Goal: Task Accomplishment & Management: Complete application form

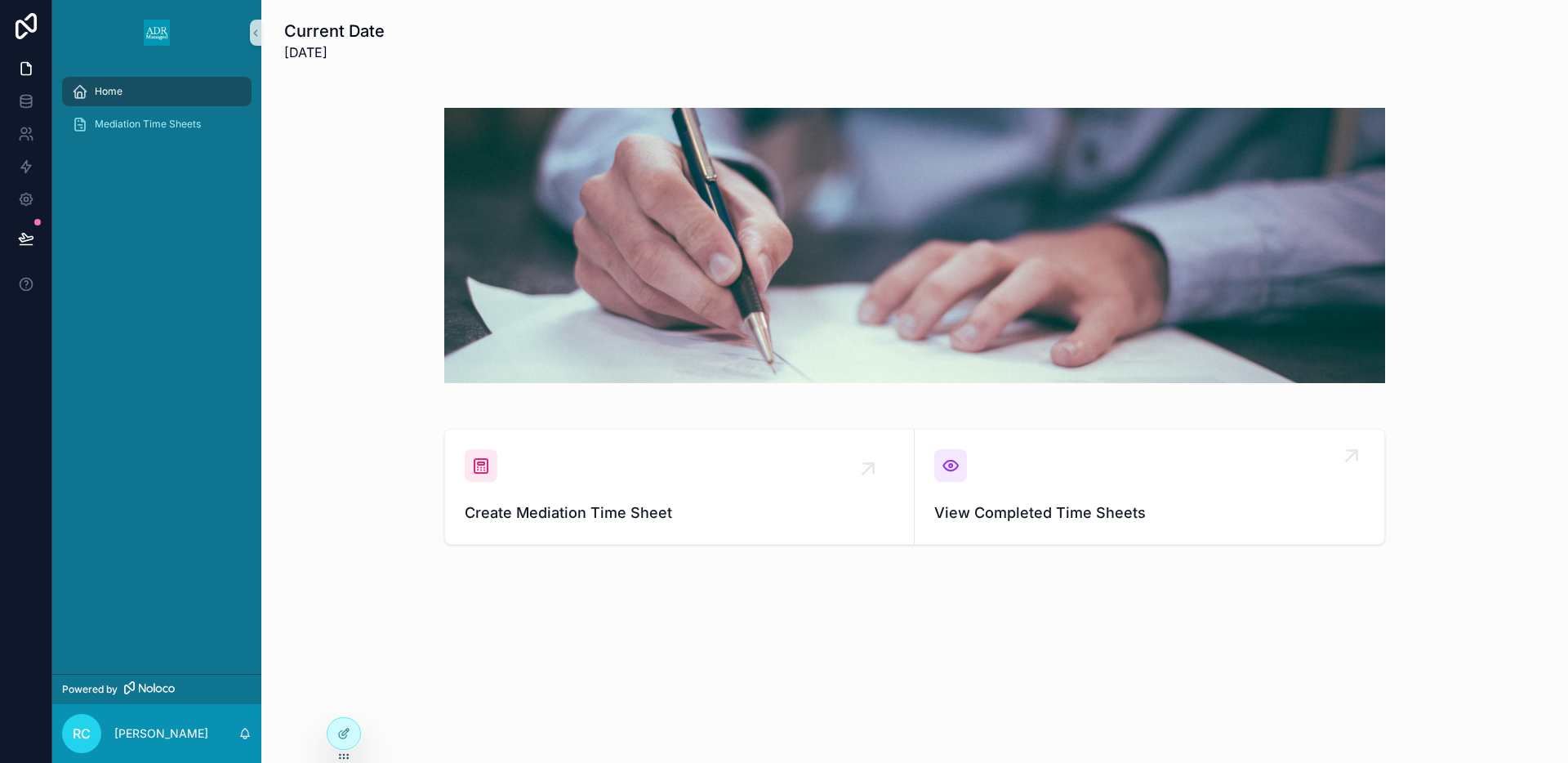
click at [960, 450] on div "scrollable content" at bounding box center [951, 465] width 33 height 33
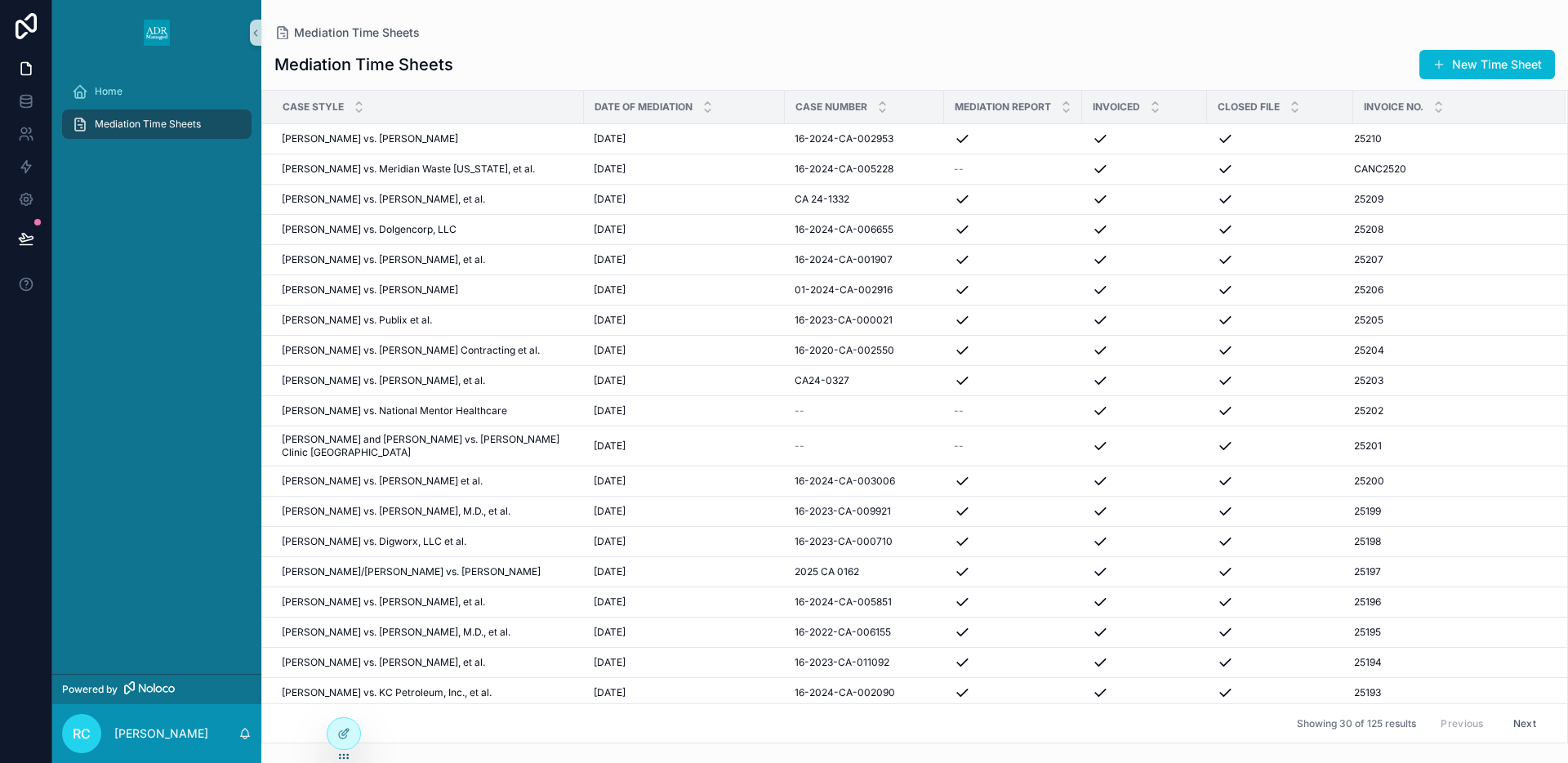
click at [1490, 62] on button "New Time Sheet" at bounding box center [1487, 64] width 135 height 29
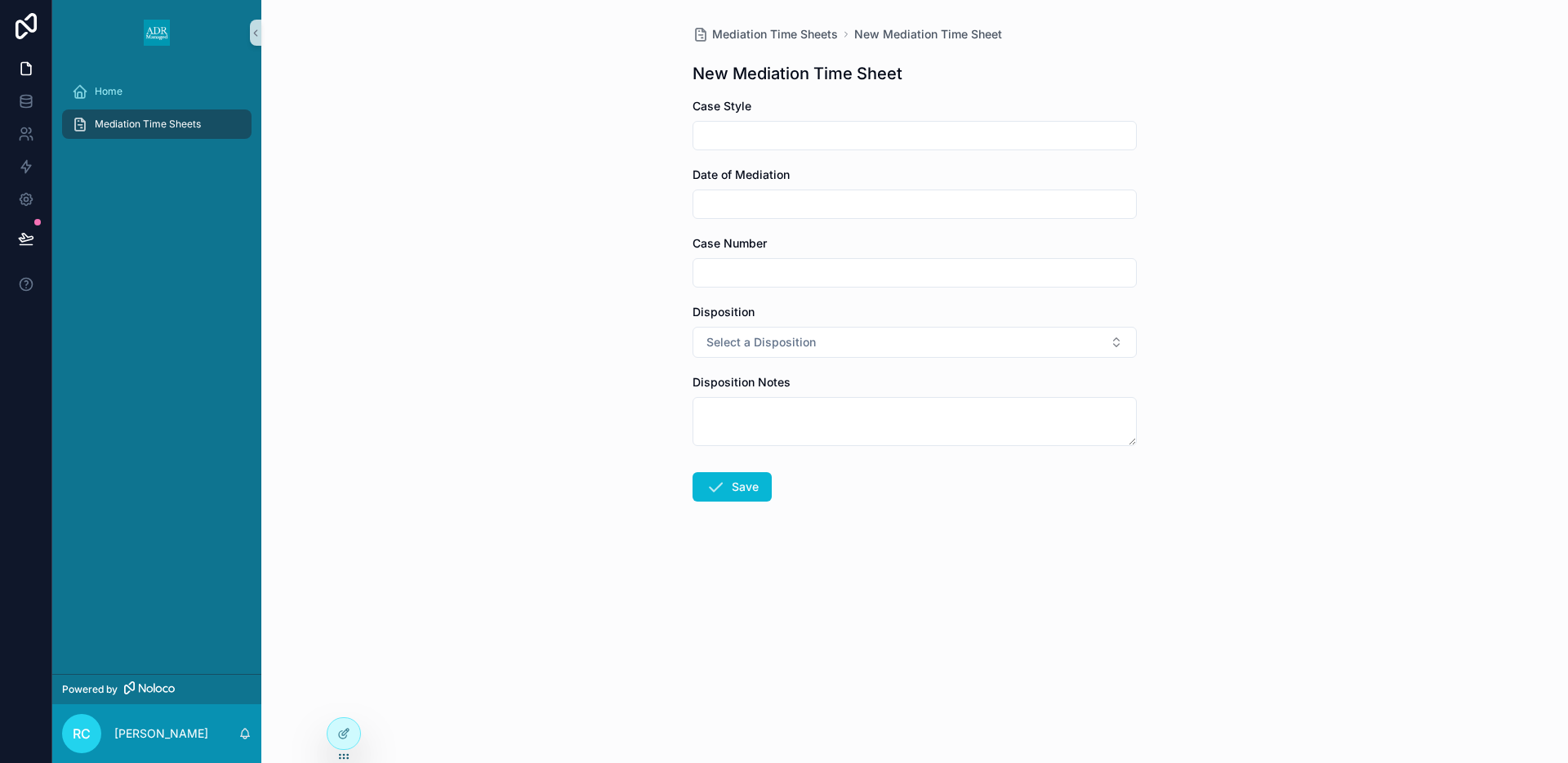
click at [730, 140] on input "scrollable content" at bounding box center [914, 135] width 443 height 23
type input "**********"
click at [731, 196] on input "scrollable content" at bounding box center [914, 204] width 443 height 23
click at [969, 376] on button "8" at bounding box center [973, 375] width 29 height 29
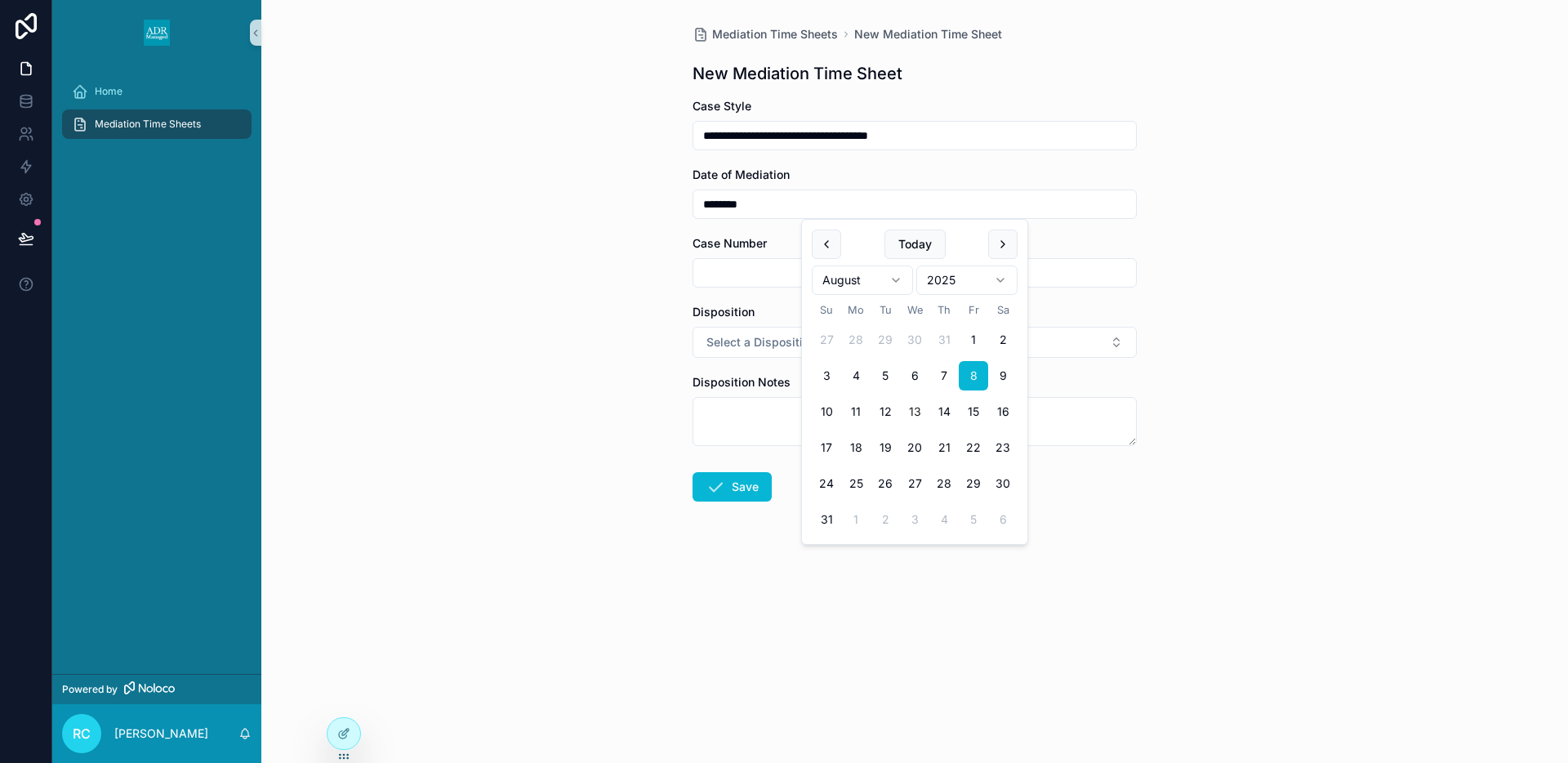
type input "********"
click at [740, 264] on input "scrollable content" at bounding box center [914, 273] width 443 height 23
click at [803, 280] on input "scrollable content" at bounding box center [914, 273] width 443 height 23
type input "**********"
click at [824, 337] on button "Select a Disposition" at bounding box center [914, 341] width 444 height 31
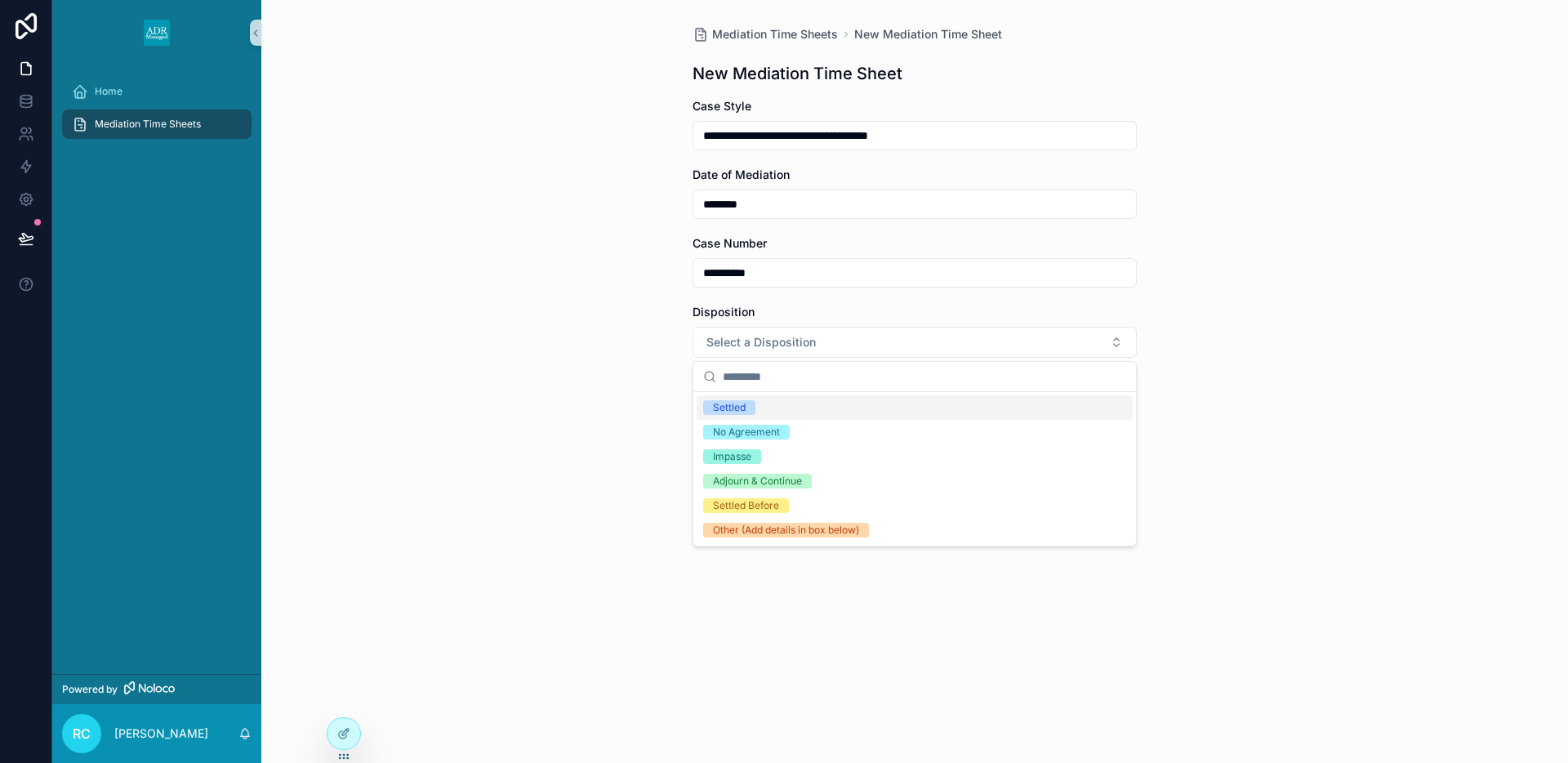
click at [735, 408] on div "Settled" at bounding box center [729, 408] width 33 height 15
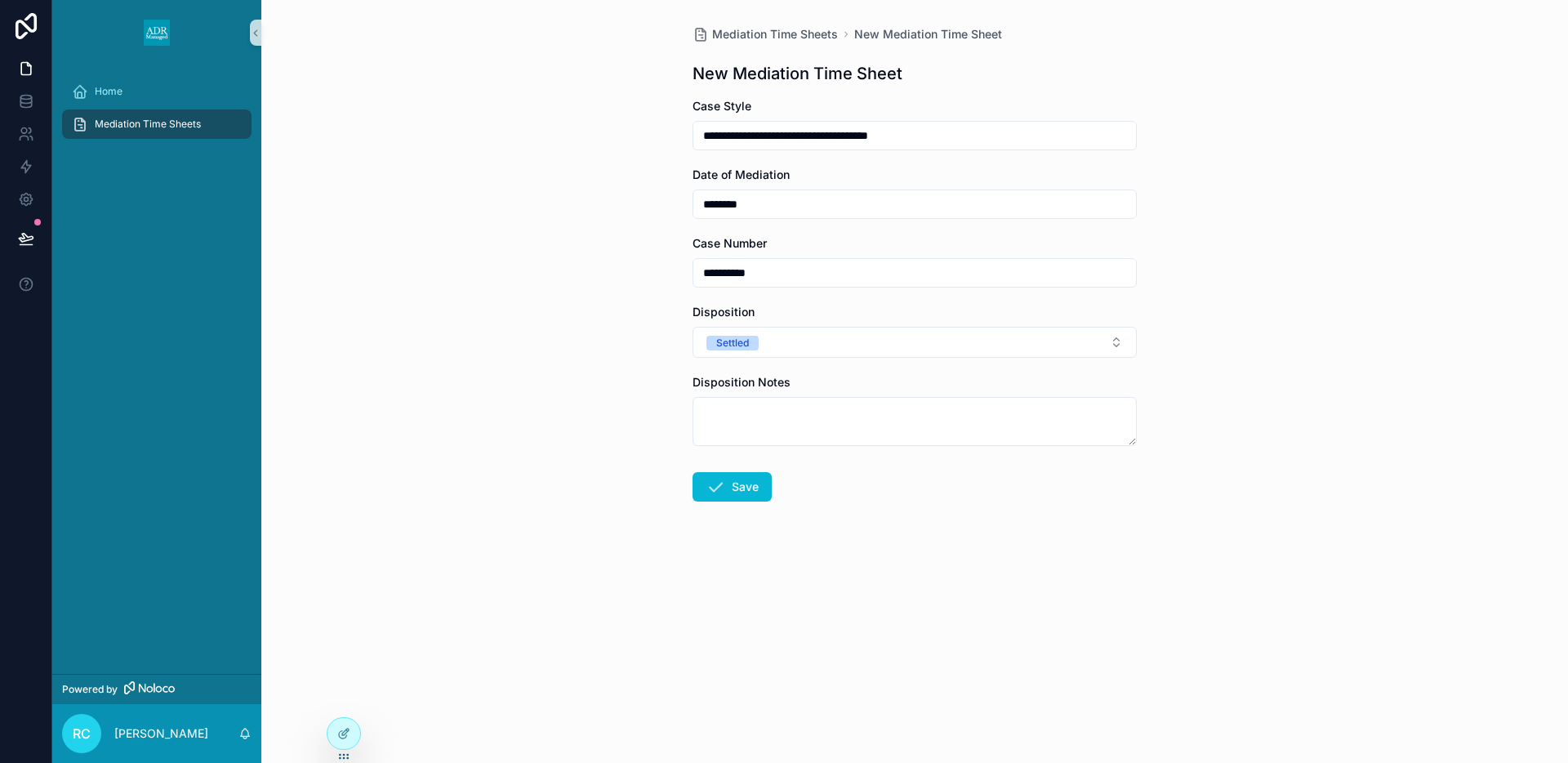
click at [811, 318] on div "Disposition" at bounding box center [914, 312] width 444 height 16
click at [808, 332] on button "Settled" at bounding box center [914, 341] width 444 height 31
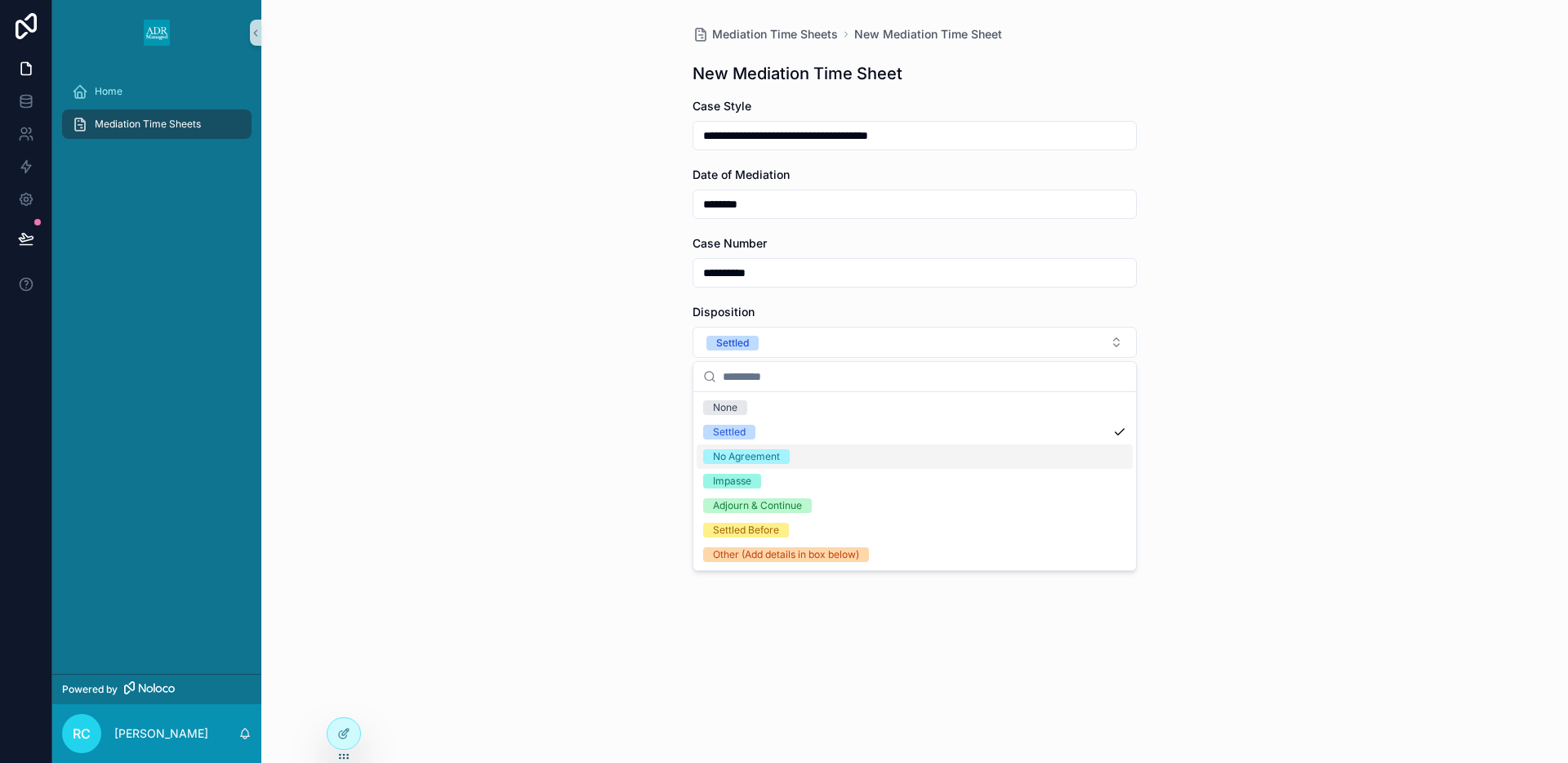
click at [771, 455] on div "No Agreement" at bounding box center [746, 456] width 67 height 15
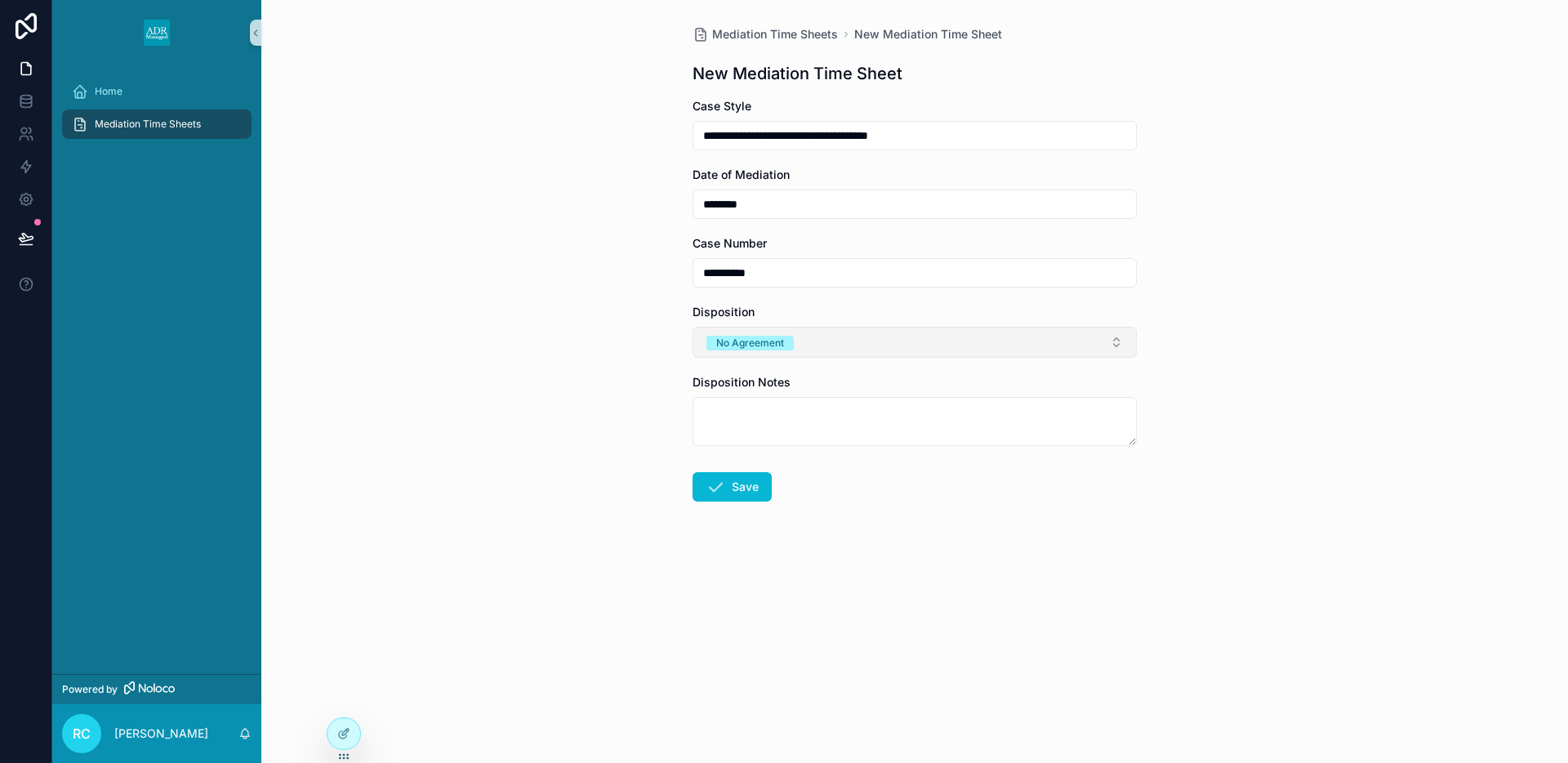
click at [763, 339] on div "No Agreement" at bounding box center [750, 343] width 68 height 15
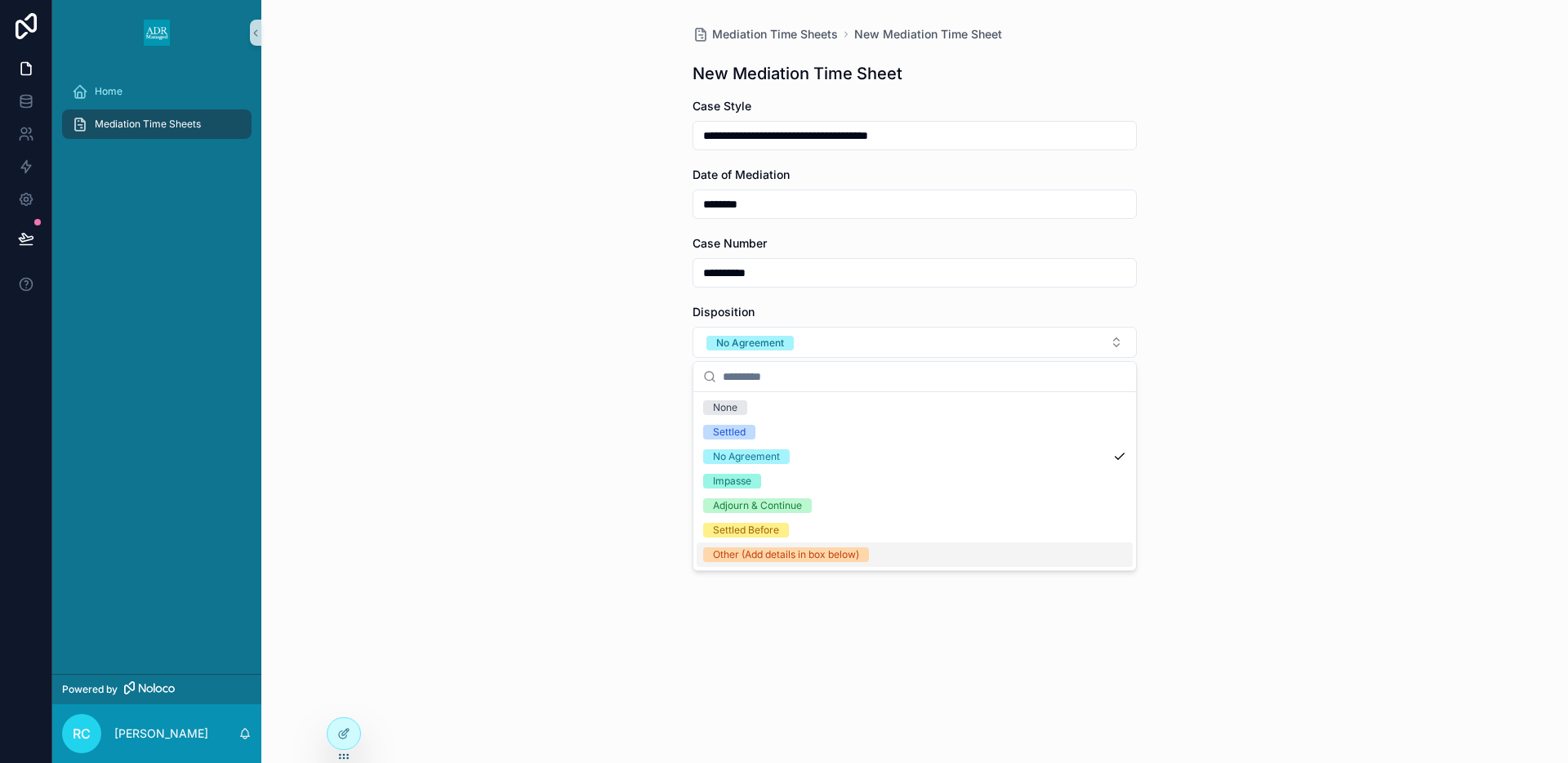
click at [753, 556] on div "Other (Add details in box below)" at bounding box center [785, 554] width 146 height 15
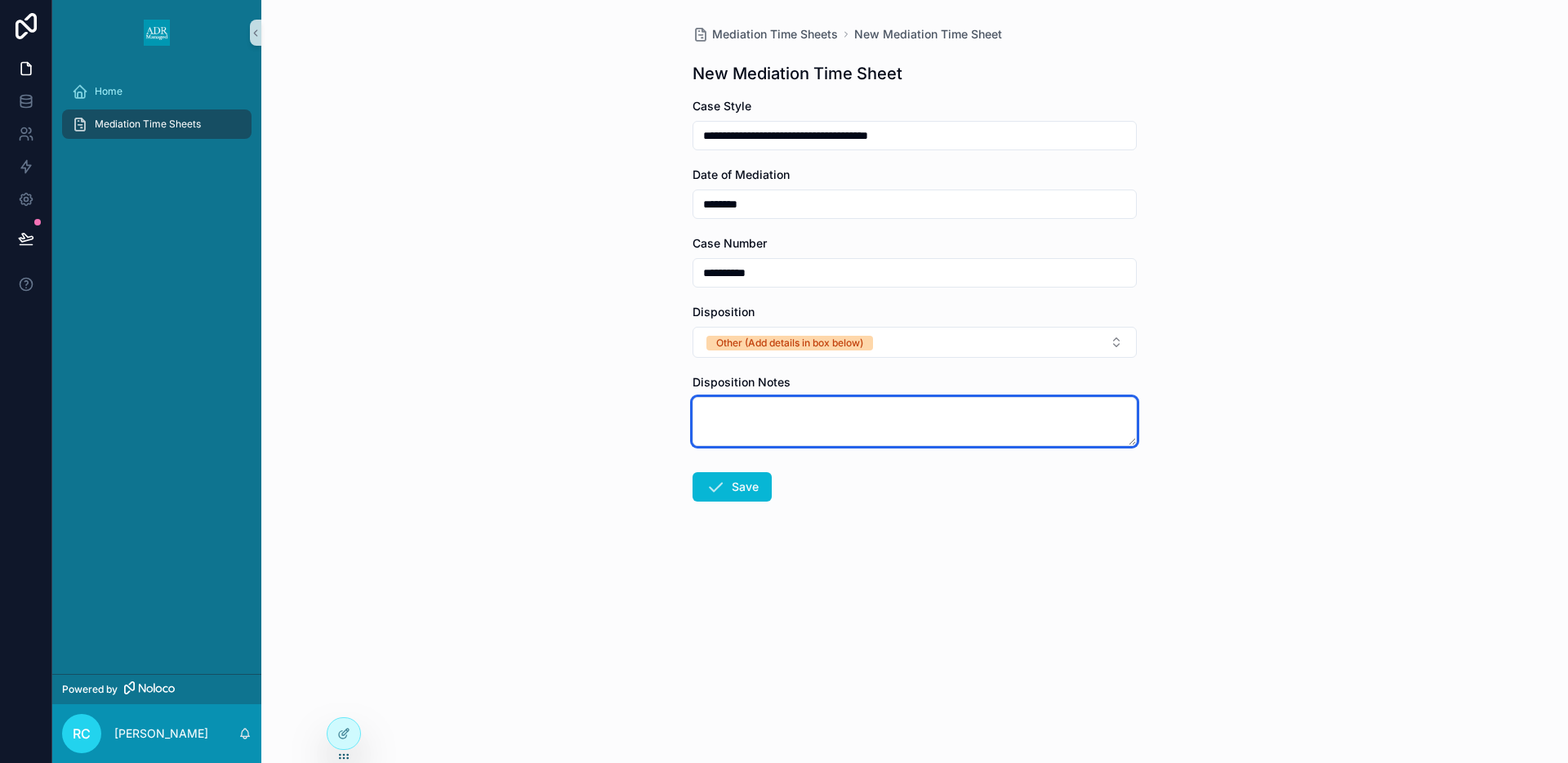
click at [746, 411] on textarea "scrollable content" at bounding box center [914, 421] width 444 height 49
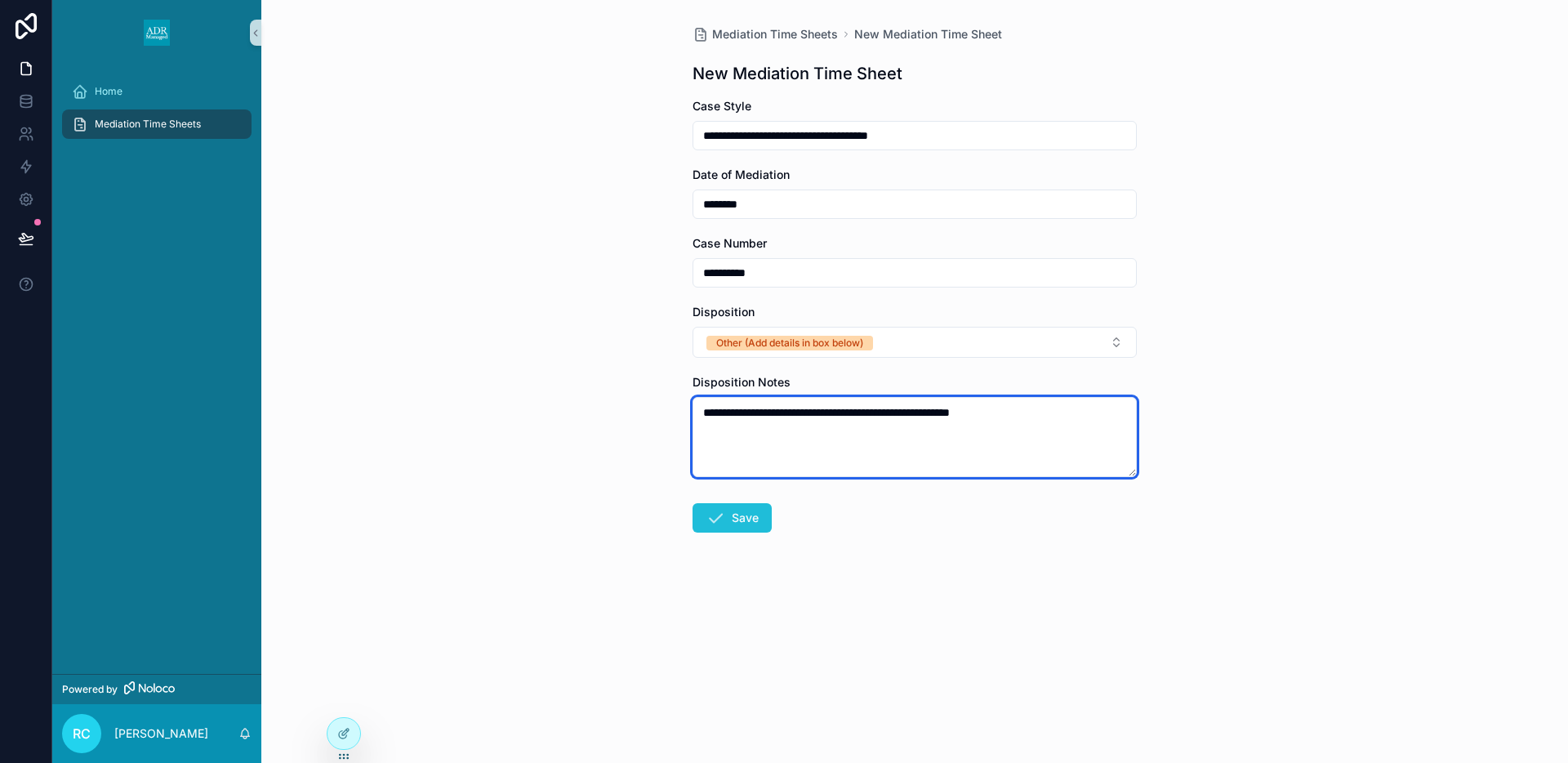
type textarea "**********"
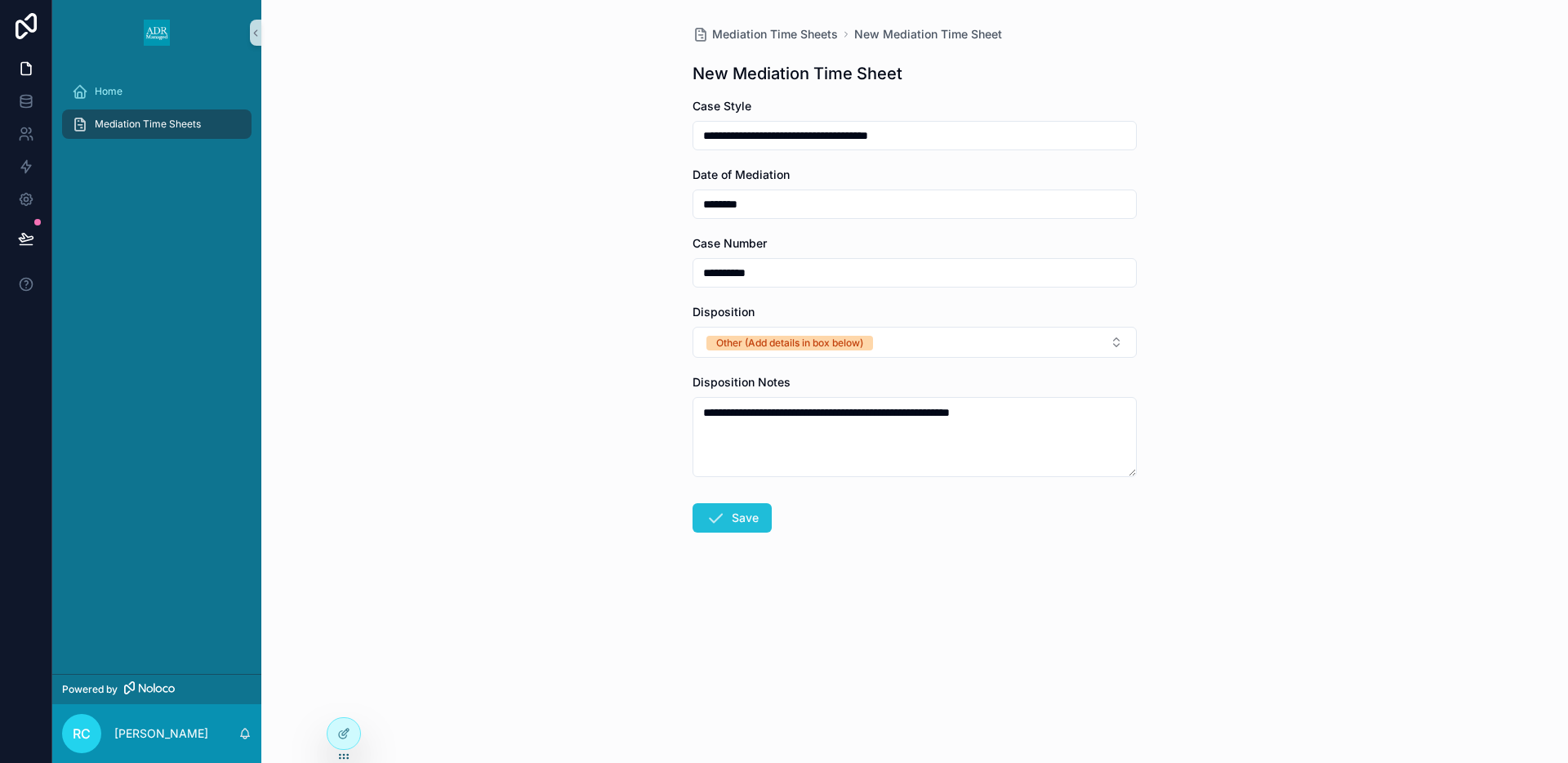
click at [733, 517] on button "Save" at bounding box center [732, 517] width 80 height 29
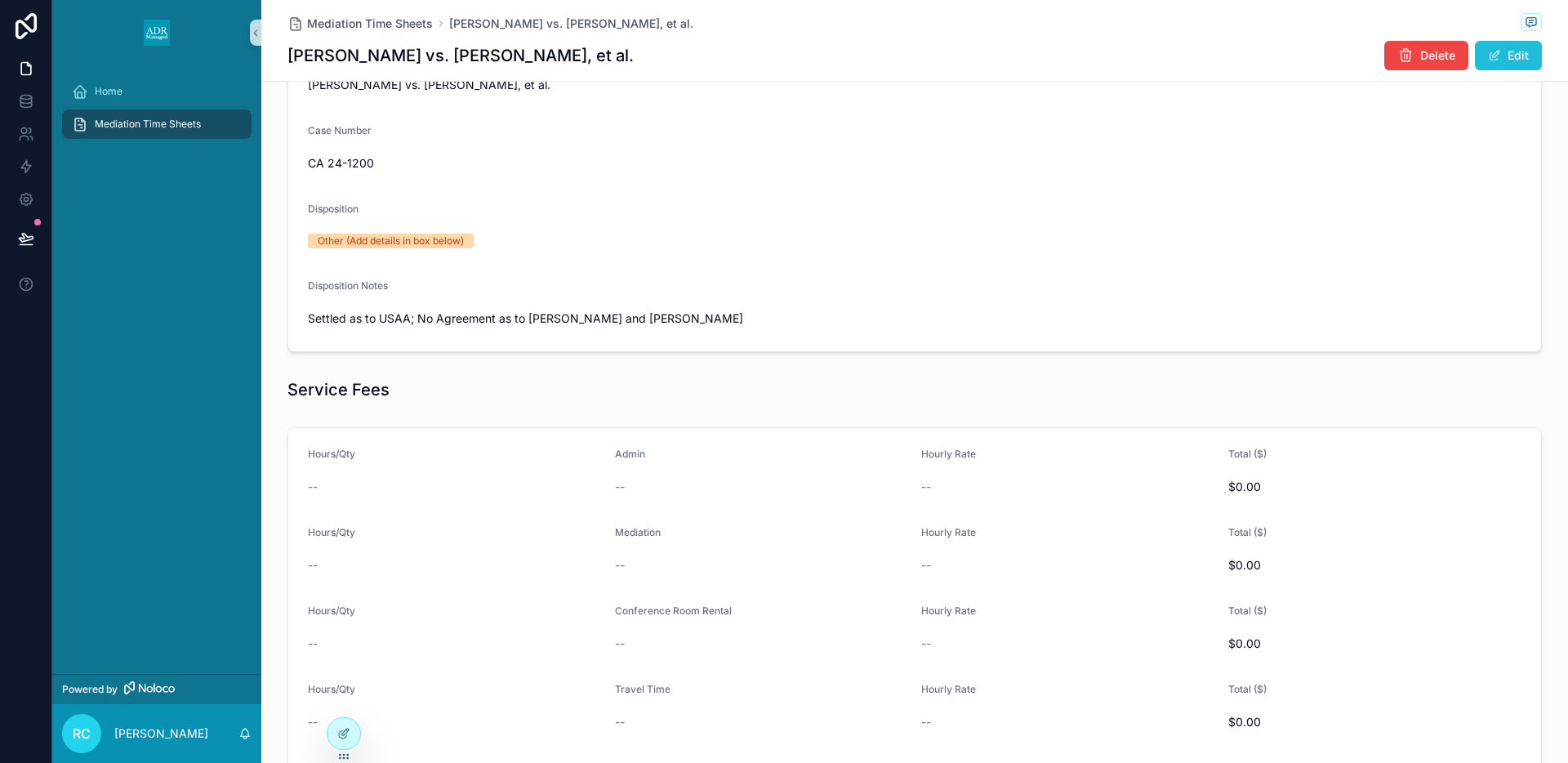
scroll to position [230, 0]
click at [1506, 52] on button "Edit" at bounding box center [1509, 55] width 67 height 29
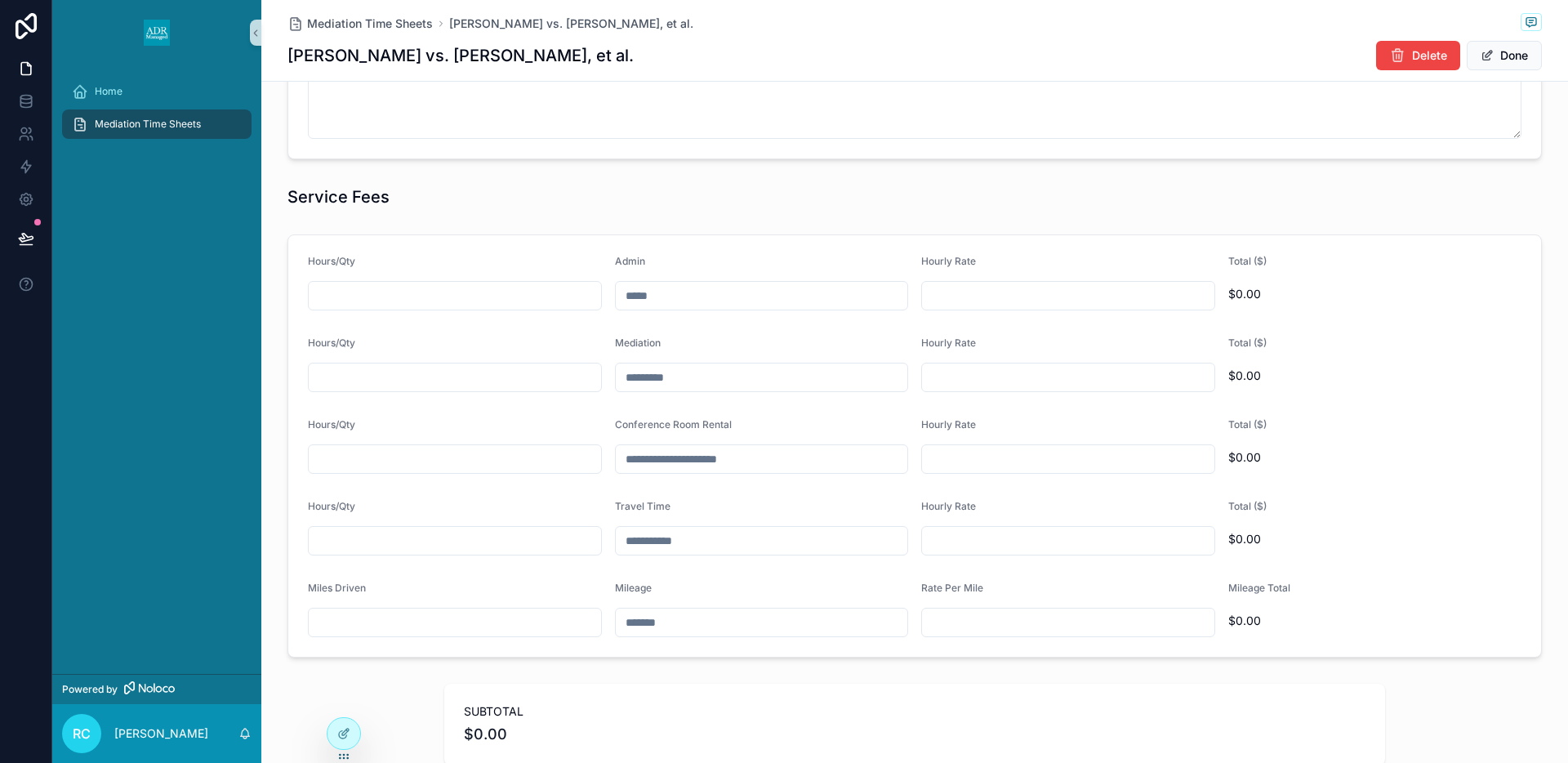
scroll to position [499, 0]
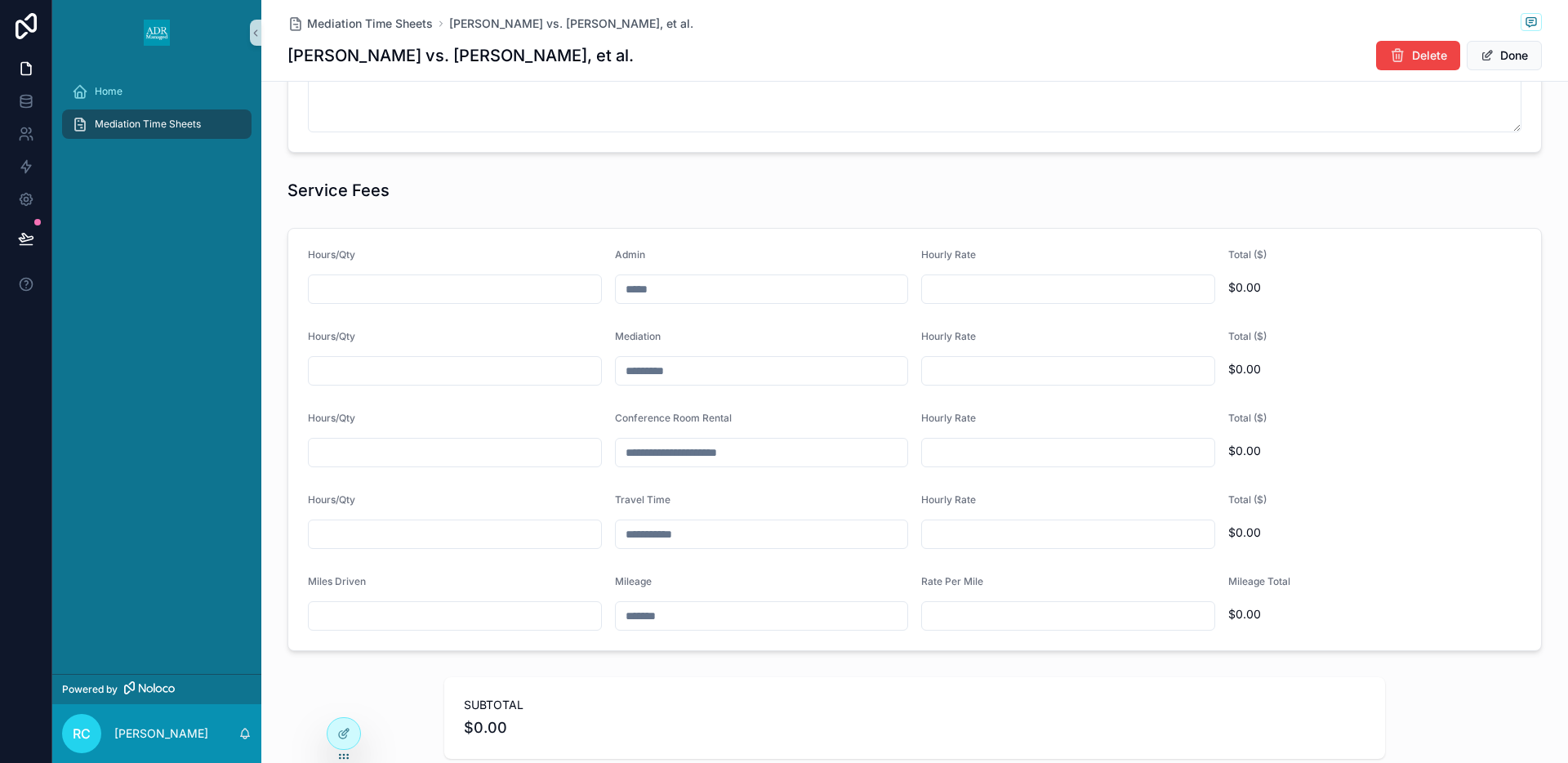
click at [449, 286] on input "scrollable content" at bounding box center [455, 289] width 293 height 23
type input "****"
click at [945, 294] on input "scrollable content" at bounding box center [1068, 289] width 293 height 23
click at [977, 283] on input "scrollable content" at bounding box center [1068, 289] width 293 height 23
type input "*******"
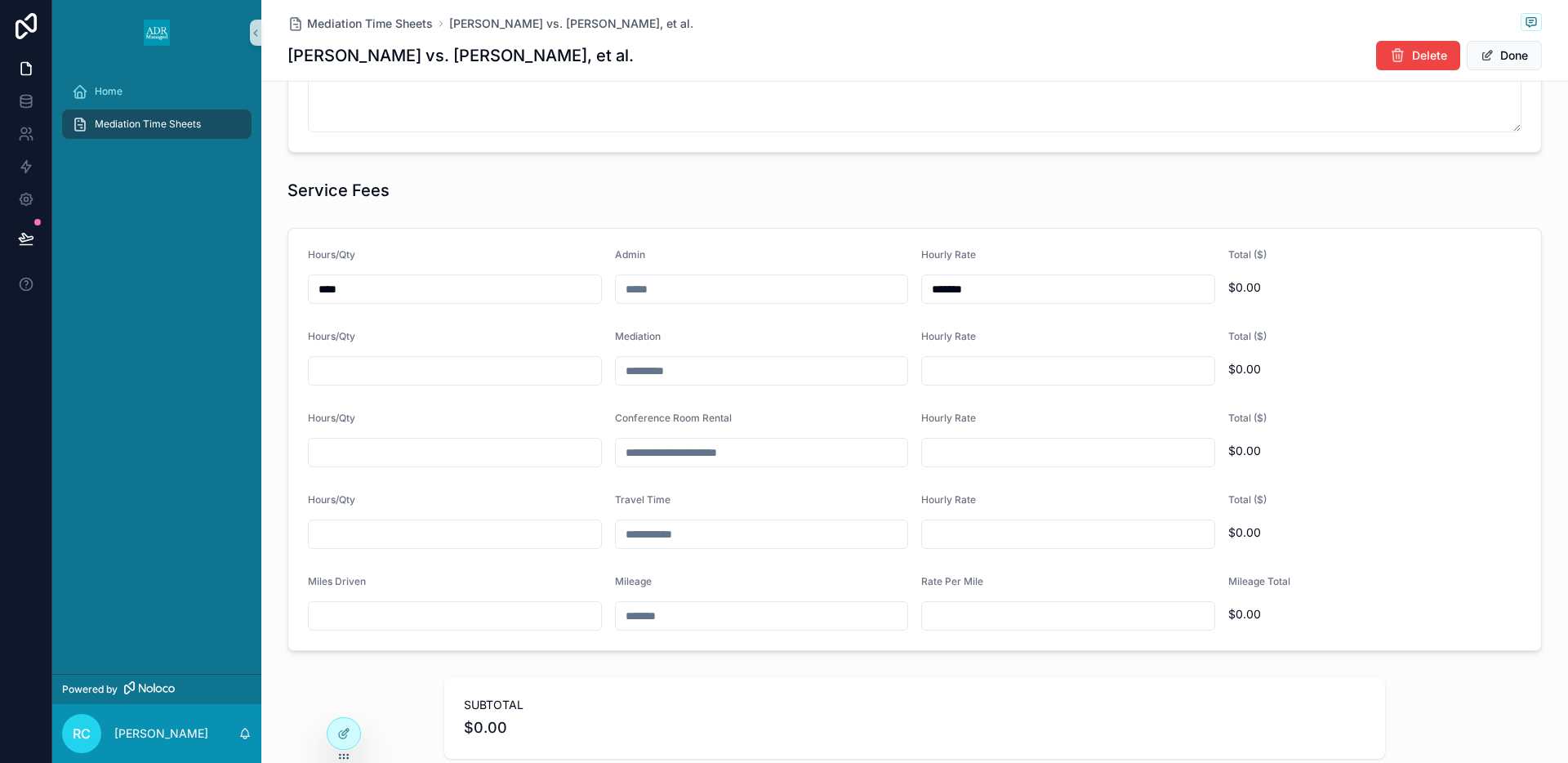
click at [428, 384] on div "scrollable content" at bounding box center [455, 370] width 294 height 29
click at [420, 375] on input "scrollable content" at bounding box center [455, 370] width 293 height 23
type input "****"
type input "*******"
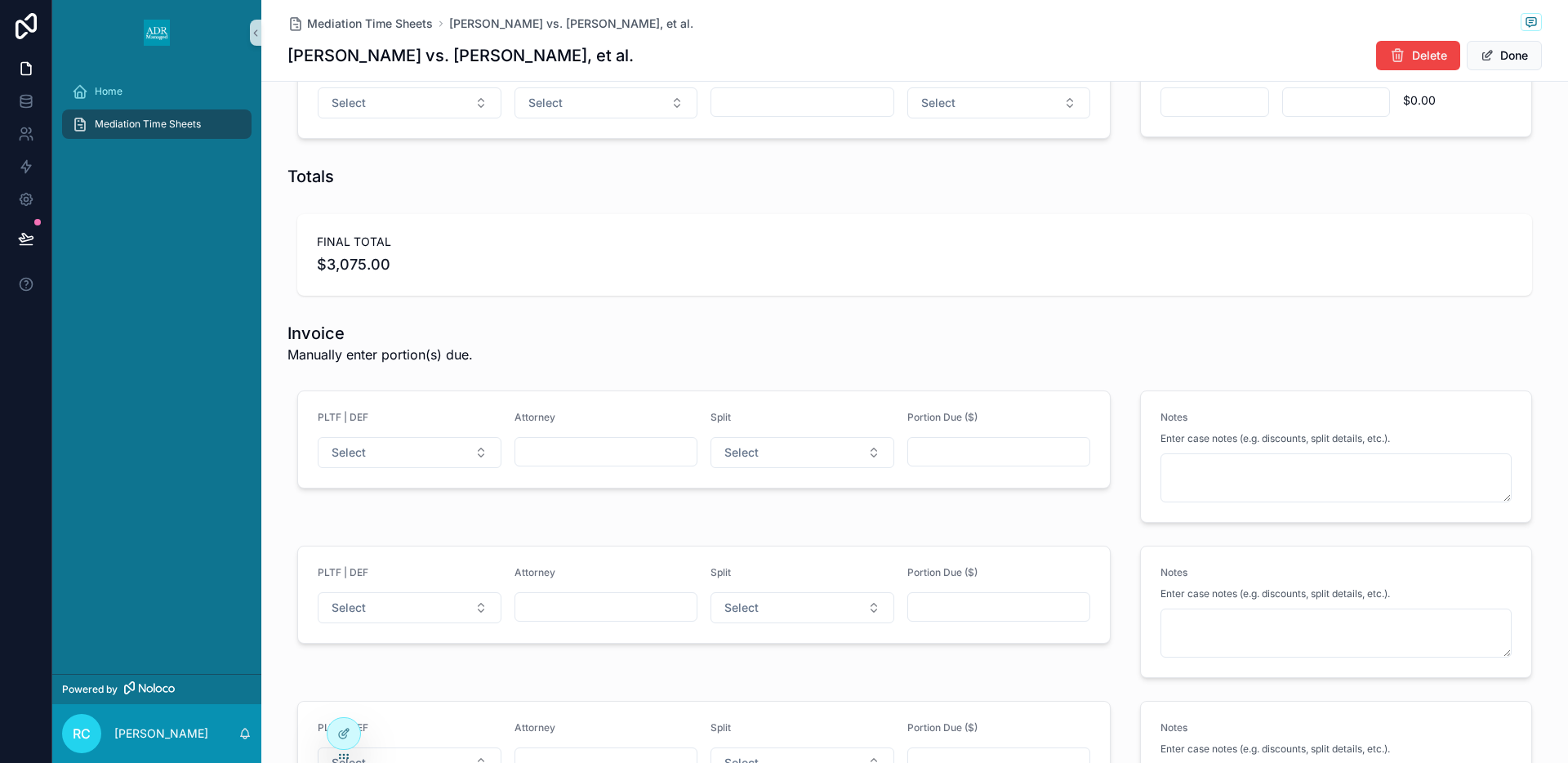
scroll to position [1787, 0]
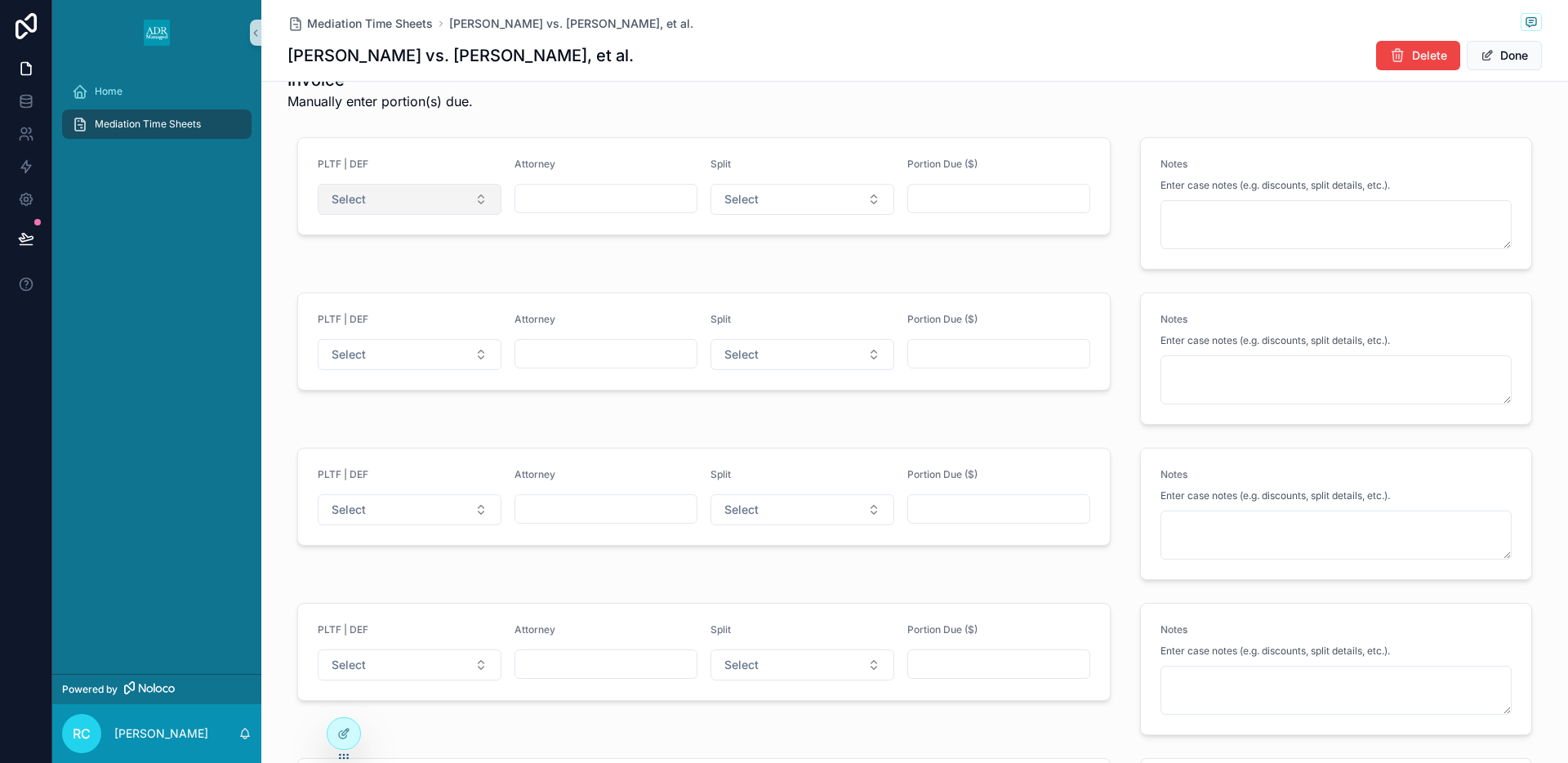
click at [385, 198] on button "Select" at bounding box center [409, 199] width 184 height 31
click at [357, 263] on div "Plaintiff" at bounding box center [345, 264] width 35 height 15
click at [551, 186] on div "scrollable content" at bounding box center [607, 198] width 184 height 29
click at [555, 192] on input "scrollable content" at bounding box center [607, 198] width 182 height 23
click at [600, 195] on input "scrollable content" at bounding box center [607, 198] width 182 height 23
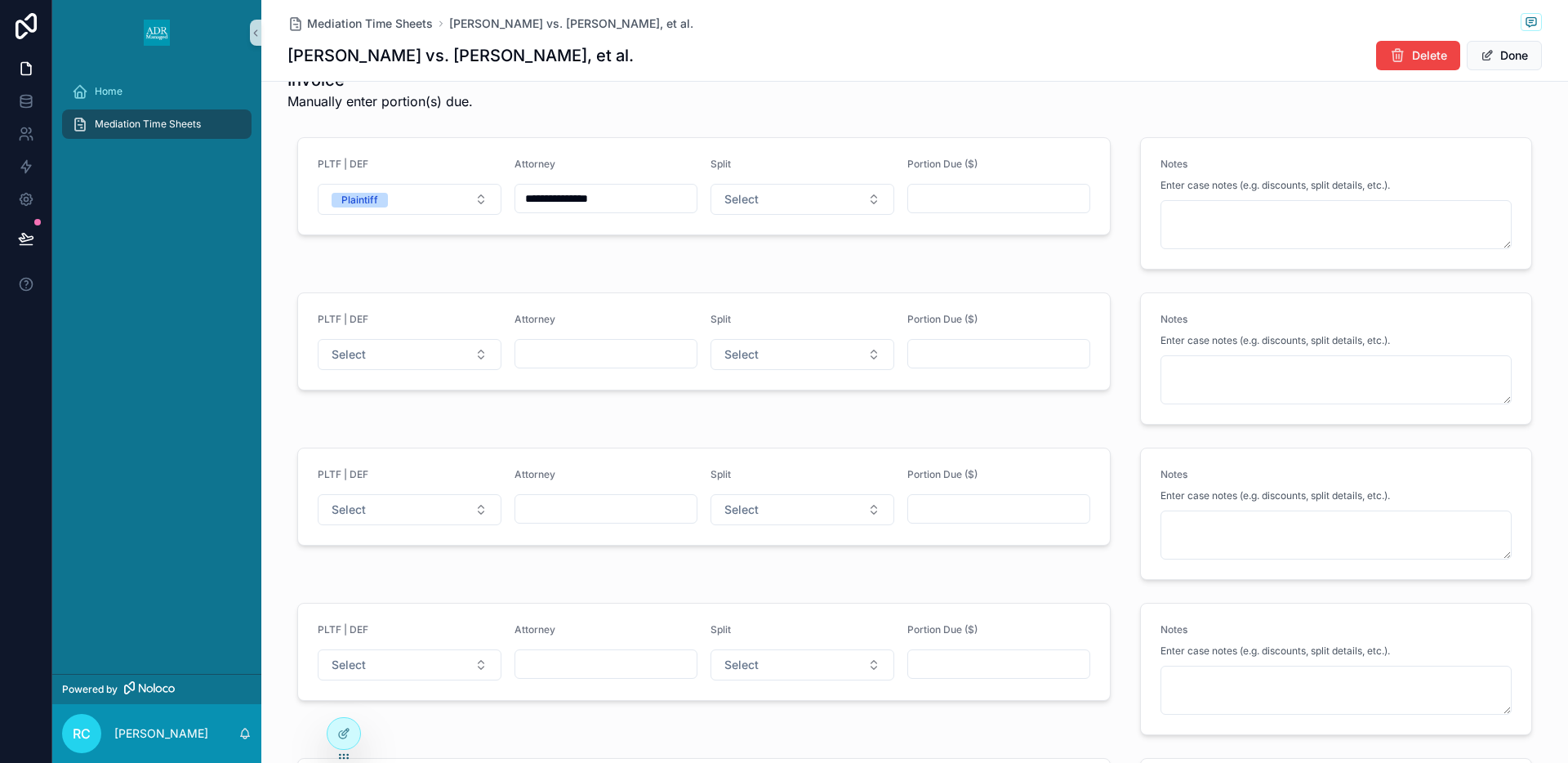
type input "**********"
click at [801, 177] on div "Split Select" at bounding box center [802, 186] width 184 height 57
click at [794, 197] on button "Select" at bounding box center [802, 199] width 184 height 31
click at [732, 309] on div "1/3" at bounding box center [727, 313] width 13 height 15
click at [935, 195] on input "scrollable content" at bounding box center [999, 198] width 182 height 23
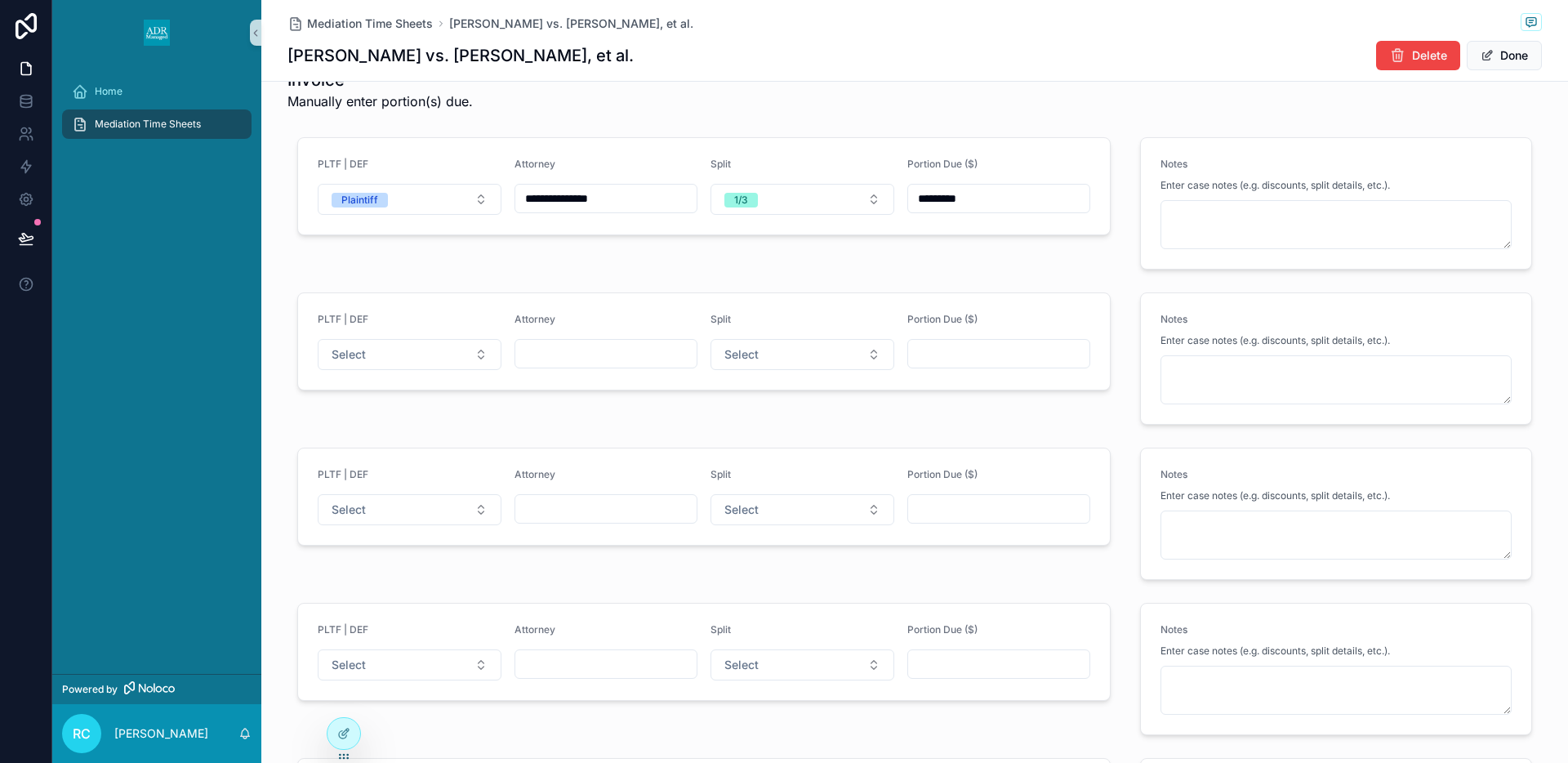
type input "*********"
click at [421, 355] on button "Select" at bounding box center [409, 354] width 184 height 31
click at [363, 446] on div "Defendant" at bounding box center [351, 444] width 48 height 15
click at [531, 351] on input "scrollable content" at bounding box center [607, 354] width 182 height 23
click at [588, 339] on div "scrollable content" at bounding box center [607, 353] width 184 height 29
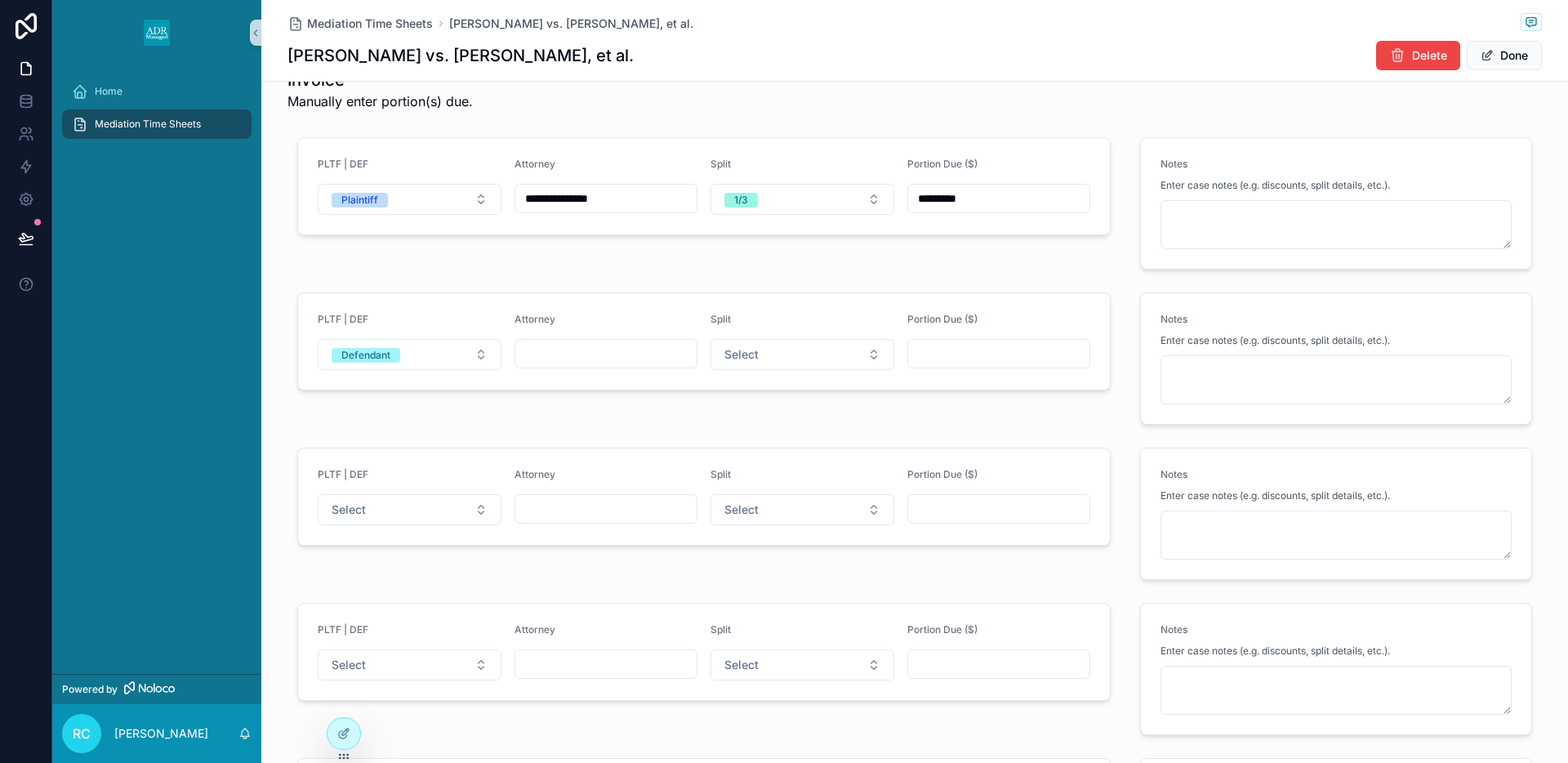
click at [585, 350] on input "scrollable content" at bounding box center [607, 354] width 182 height 23
type input "**********"
drag, startPoint x: 732, startPoint y: 353, endPoint x: 732, endPoint y: 362, distance: 9.0
click at [732, 353] on span "Select" at bounding box center [741, 355] width 34 height 16
click at [730, 472] on div "1/3" at bounding box center [727, 469] width 13 height 15
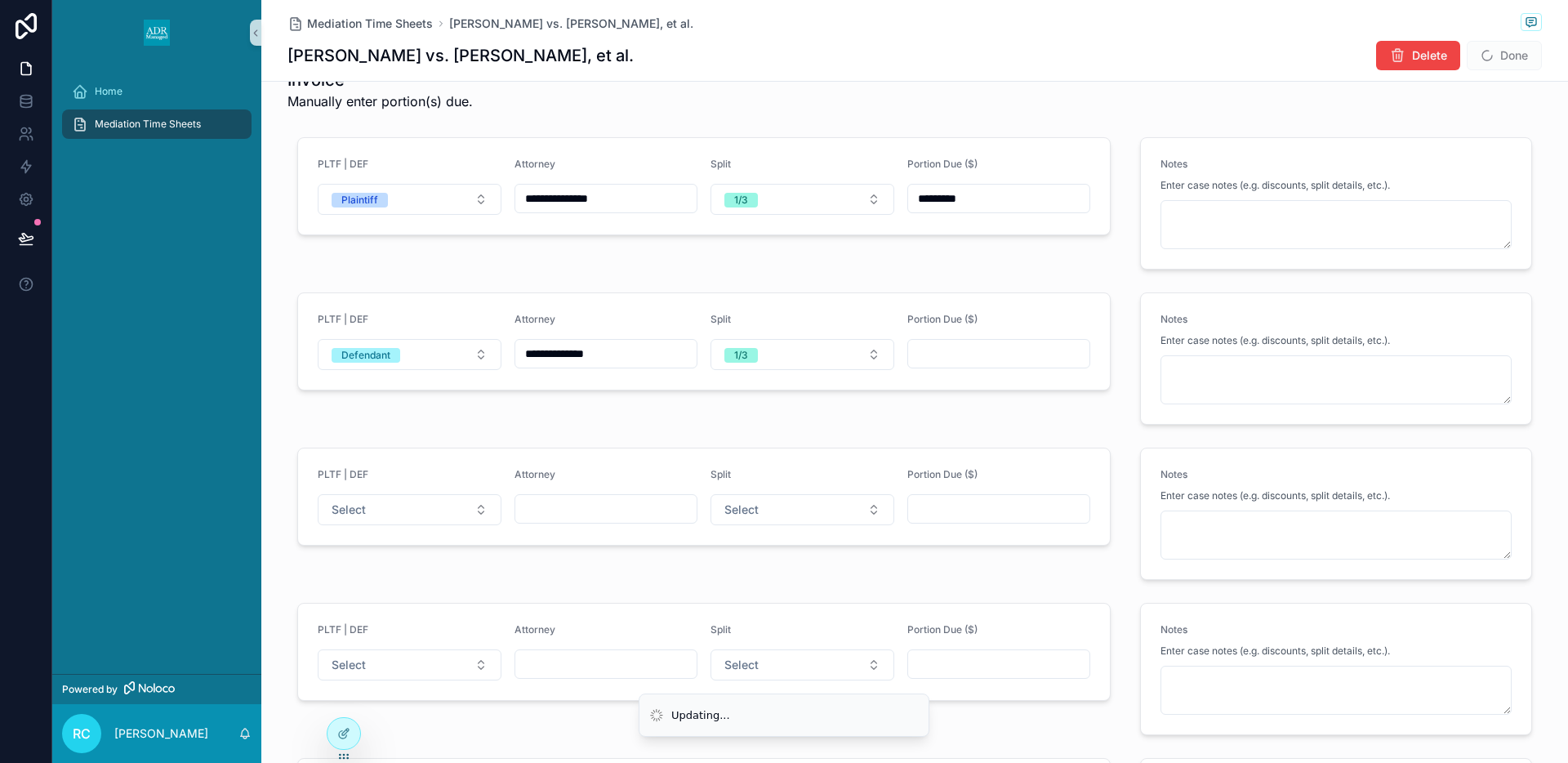
click at [965, 347] on input "scrollable content" at bounding box center [999, 354] width 182 height 23
type input "*********"
drag, startPoint x: 360, startPoint y: 507, endPoint x: 358, endPoint y: 520, distance: 13.2
click at [360, 507] on span "Select" at bounding box center [348, 509] width 34 height 16
click at [348, 591] on div "Defendant" at bounding box center [409, 599] width 196 height 25
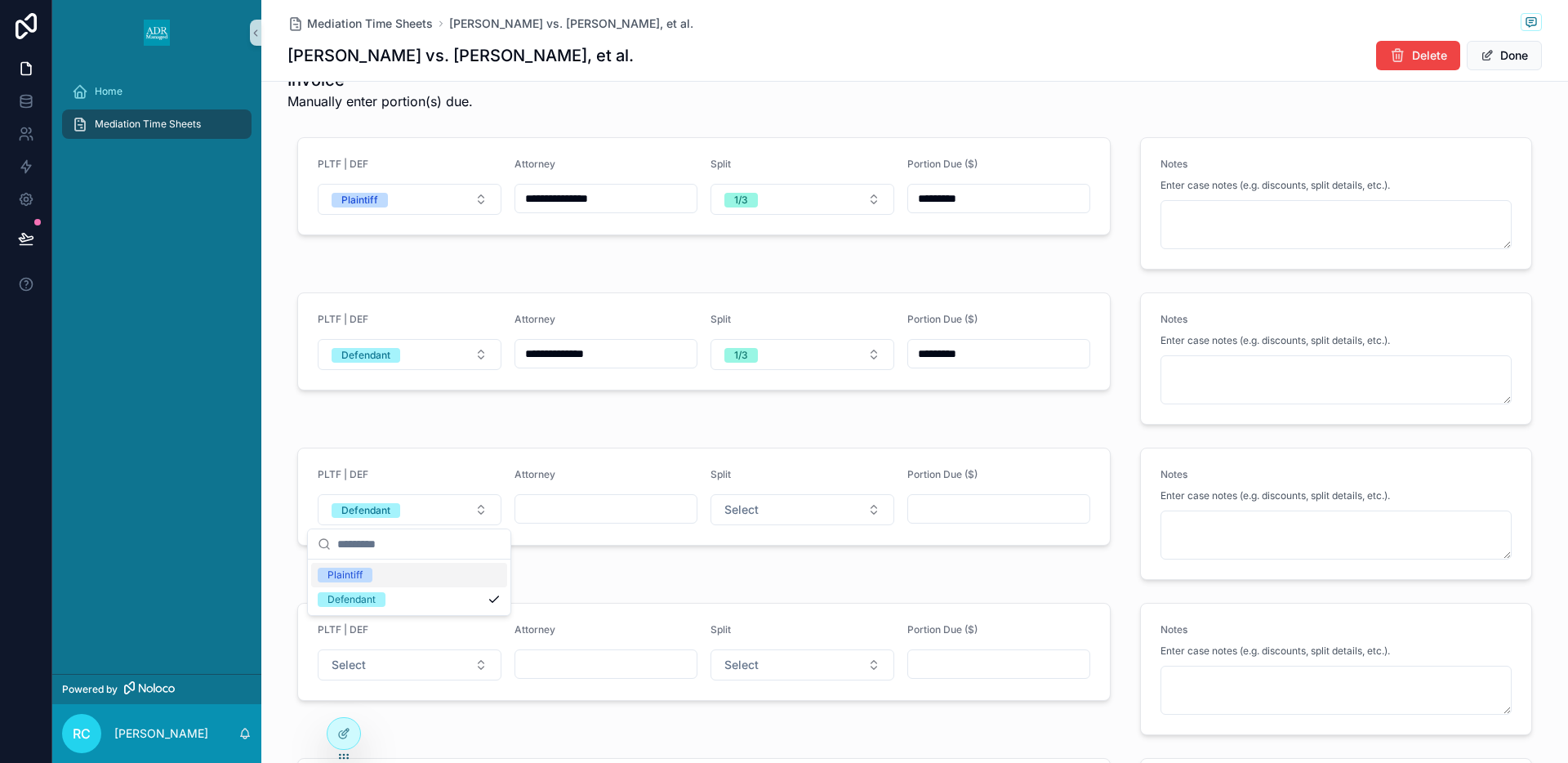
click at [541, 512] on input "scrollable content" at bounding box center [607, 508] width 182 height 23
click at [614, 509] on input "scrollable content" at bounding box center [607, 508] width 182 height 23
type input "*"
type input "********"
click at [737, 516] on span "Select" at bounding box center [741, 509] width 34 height 16
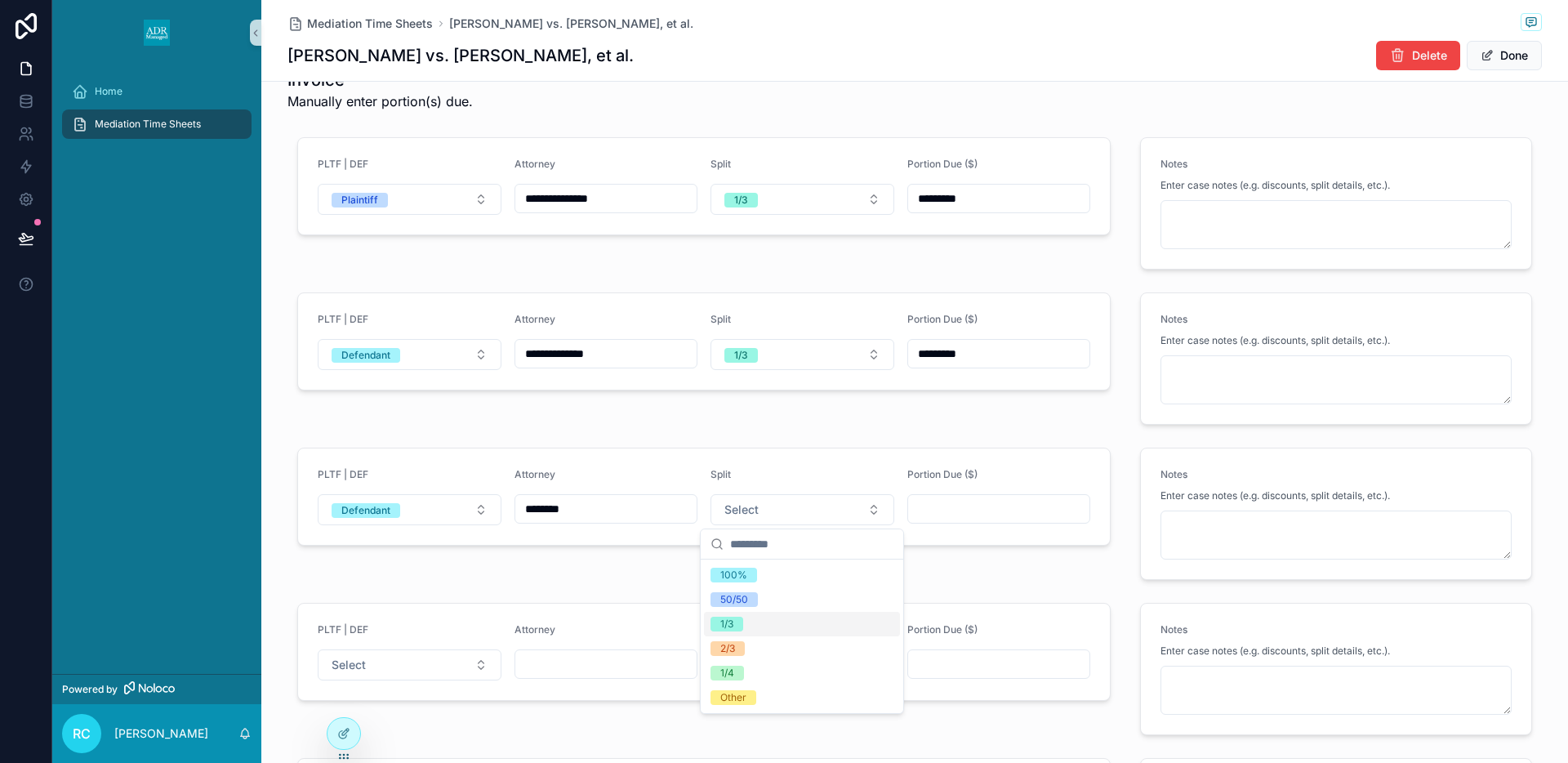
click at [734, 624] on span "1/3" at bounding box center [726, 623] width 33 height 15
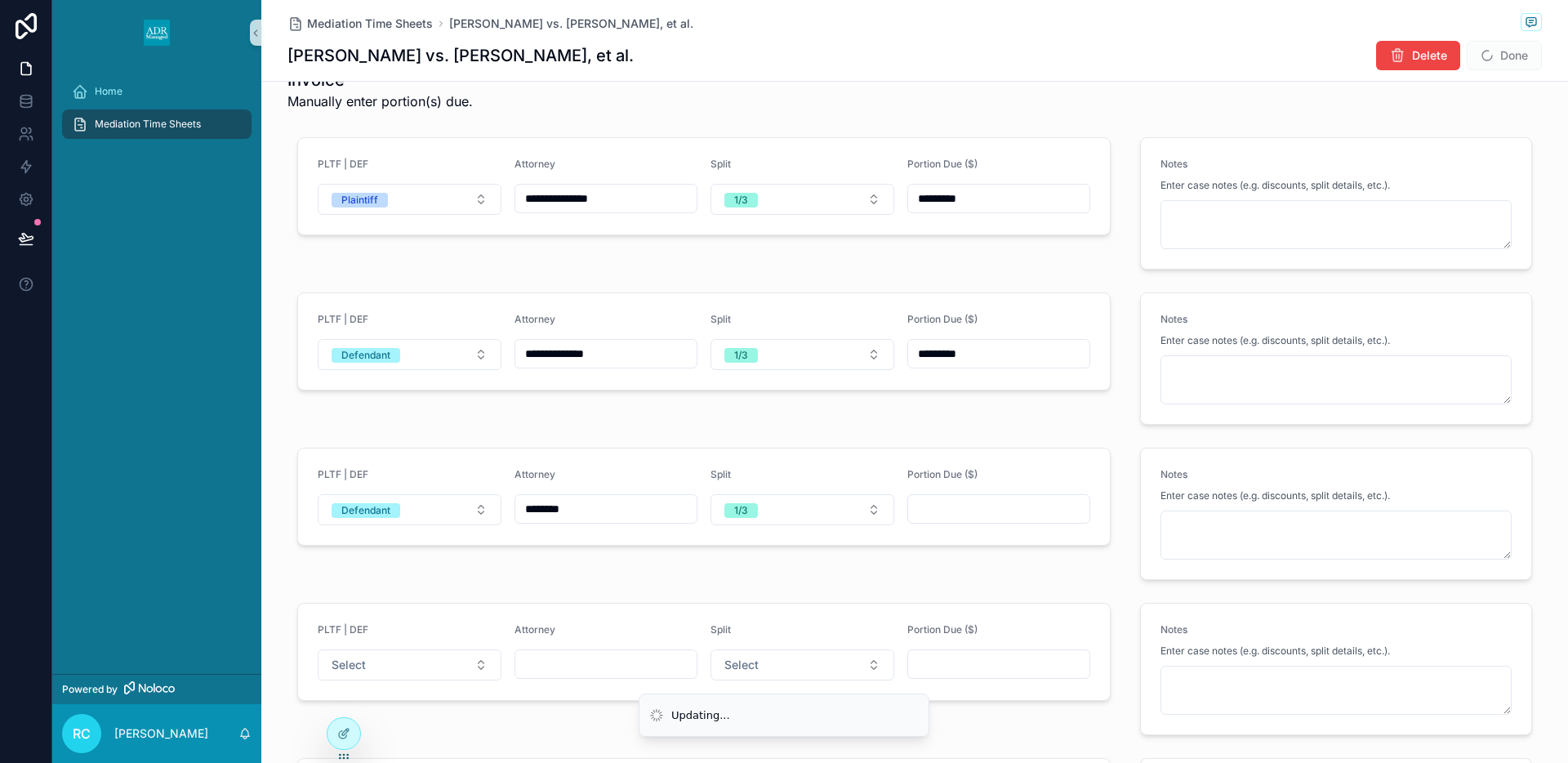
click at [955, 515] on input "scrollable content" at bounding box center [999, 508] width 182 height 23
click at [935, 504] on input "scrollable content" at bounding box center [999, 508] width 182 height 23
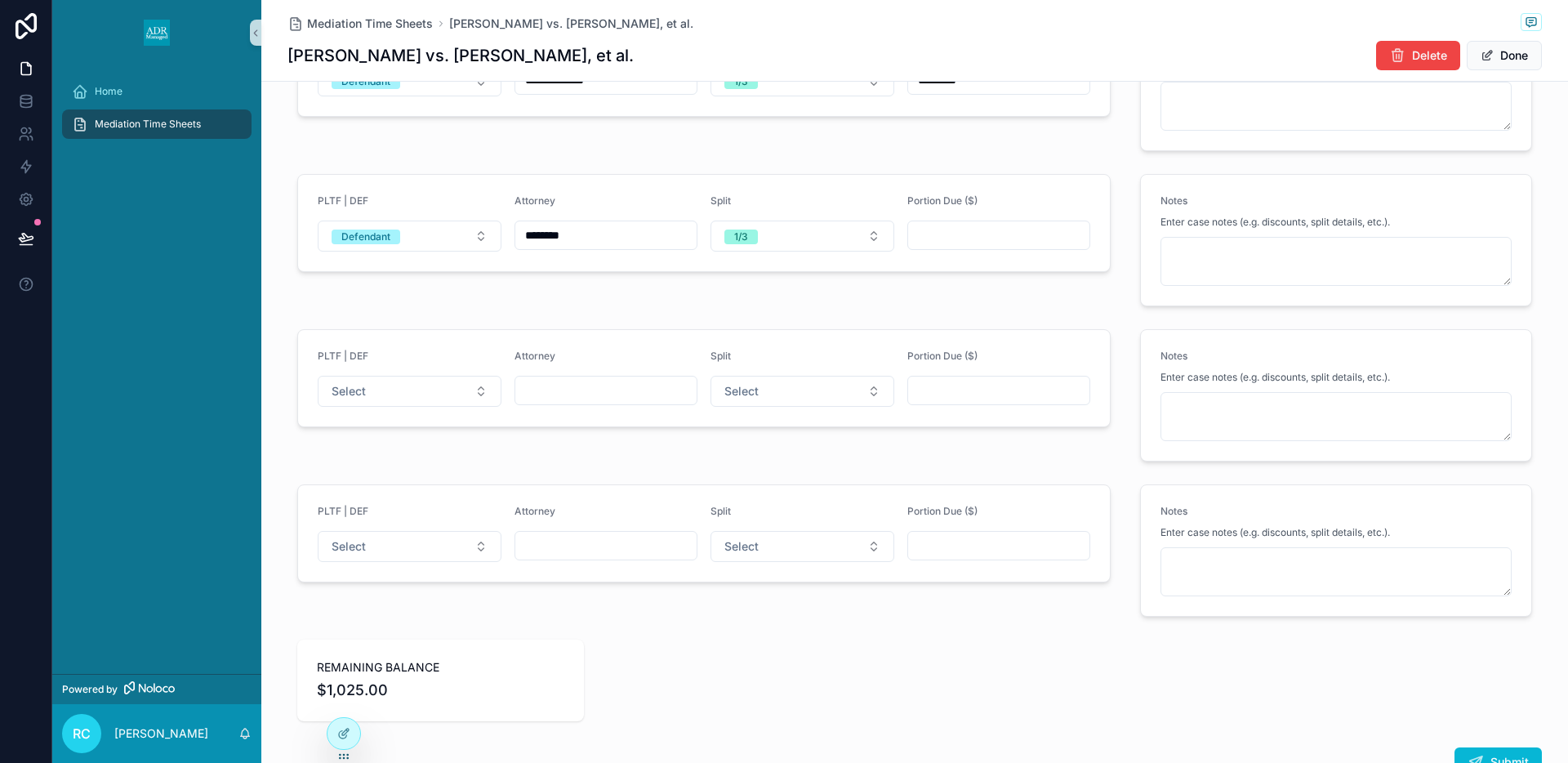
scroll to position [2061, 0]
type input "*********"
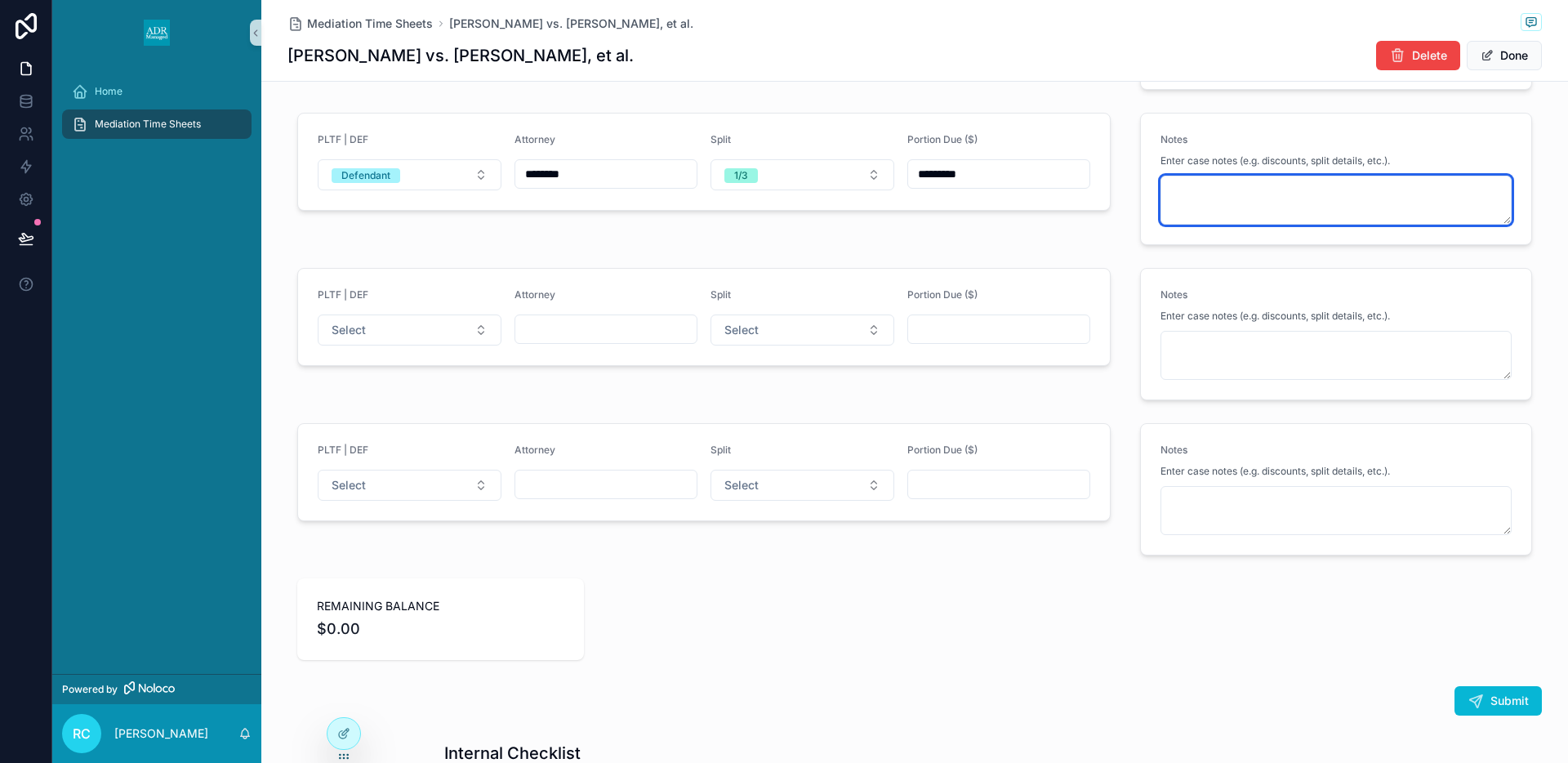
scroll to position [2356, 0]
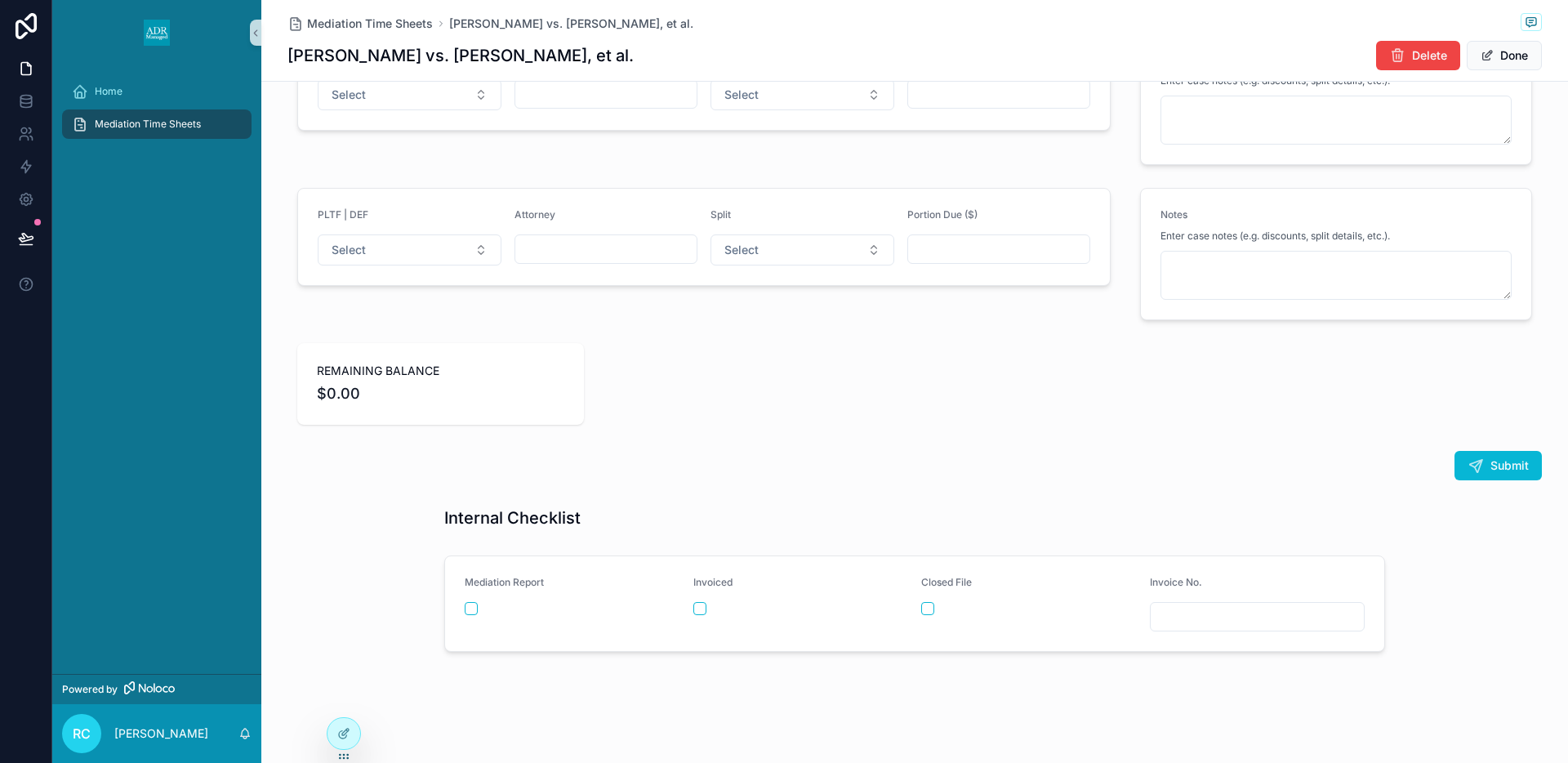
click at [1186, 607] on input "scrollable content" at bounding box center [1258, 616] width 214 height 23
type input "*****"
drag, startPoint x: 923, startPoint y: 610, endPoint x: 914, endPoint y: 613, distance: 9.5
click at [923, 610] on button "scrollable content" at bounding box center [928, 608] width 13 height 13
click at [467, 611] on button "scrollable content" at bounding box center [470, 608] width 13 height 13
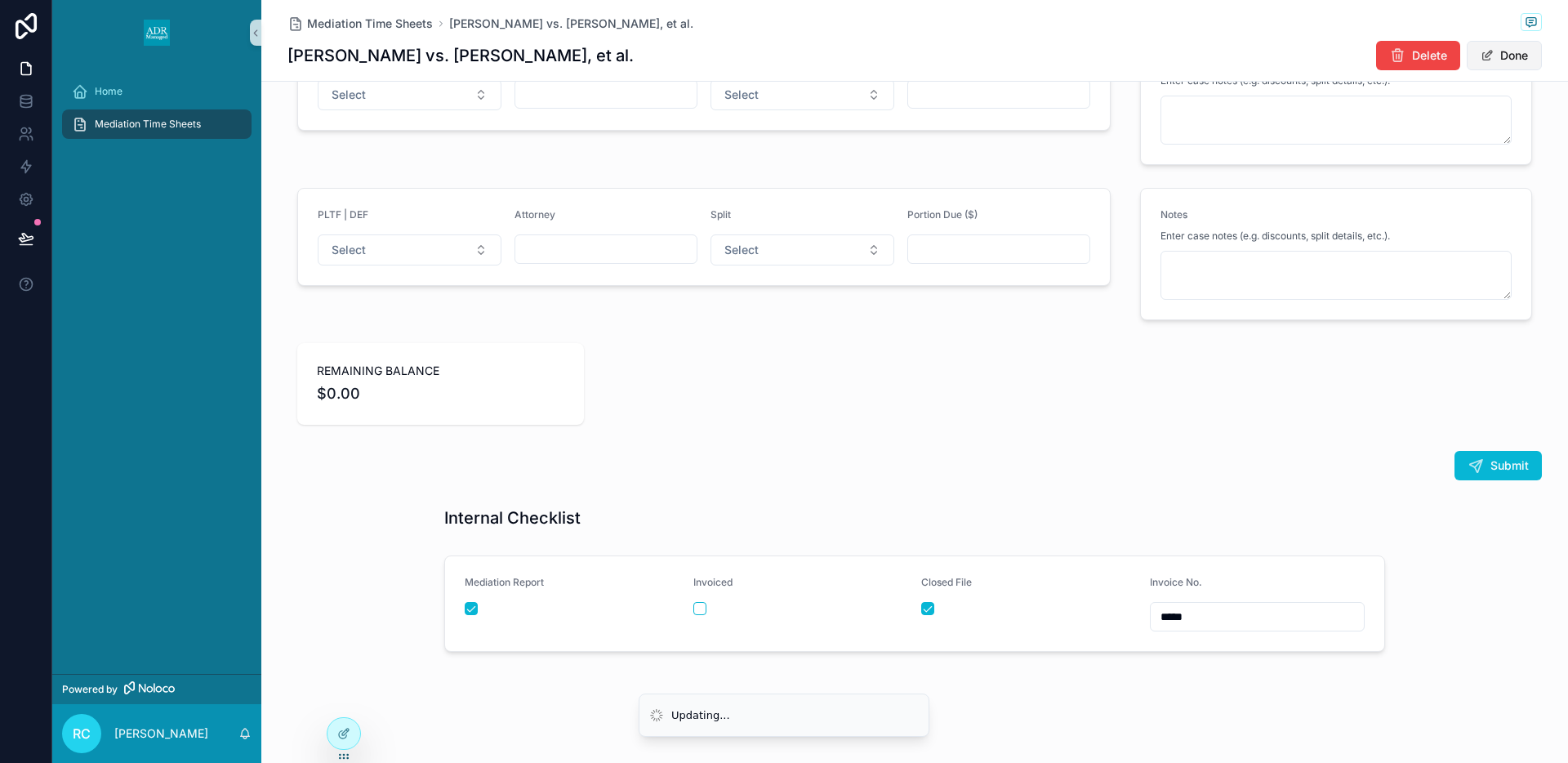
click at [1512, 53] on button "Done" at bounding box center [1504, 55] width 75 height 29
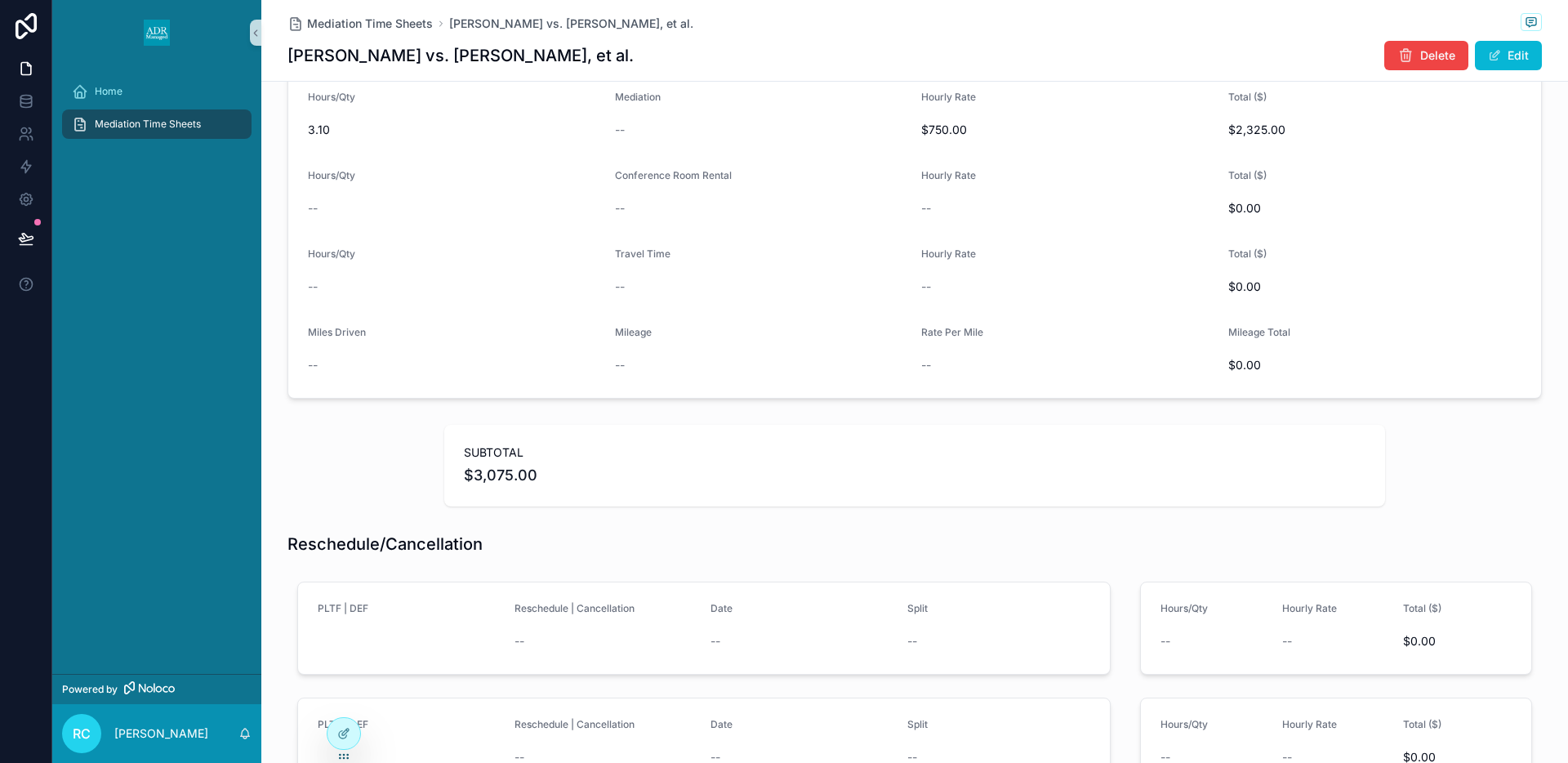
scroll to position [0, 0]
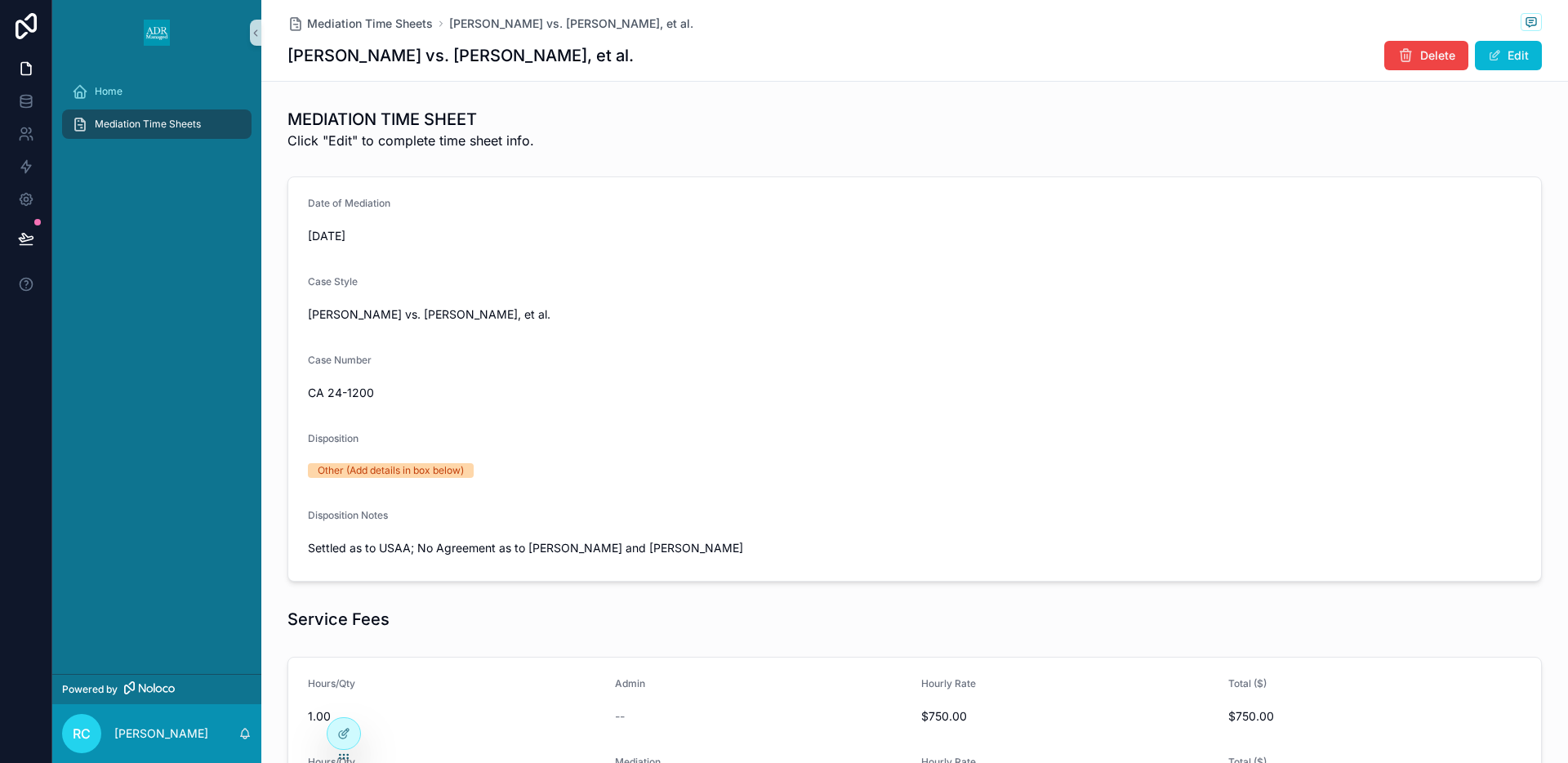
drag, startPoint x: 341, startPoint y: 57, endPoint x: 600, endPoint y: 62, distance: 259.0
click at [600, 62] on div "[PERSON_NAME] vs. [PERSON_NAME], et al. Delete Edit" at bounding box center [914, 55] width 1255 height 31
copy h1 "[PERSON_NAME] vs. [PERSON_NAME], et al."
